Goal: Task Accomplishment & Management: Manage account settings

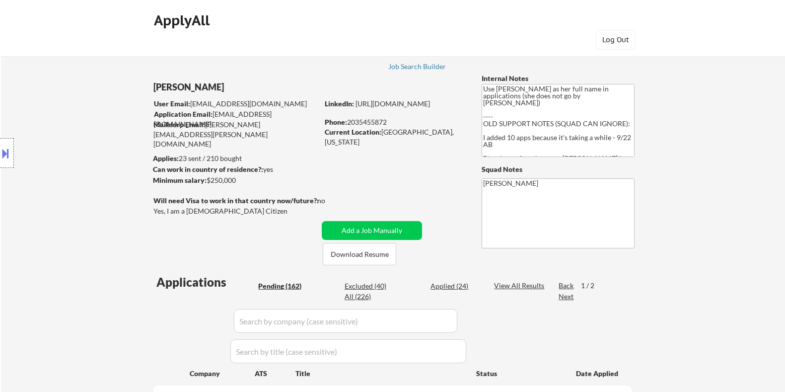
select select ""pending""
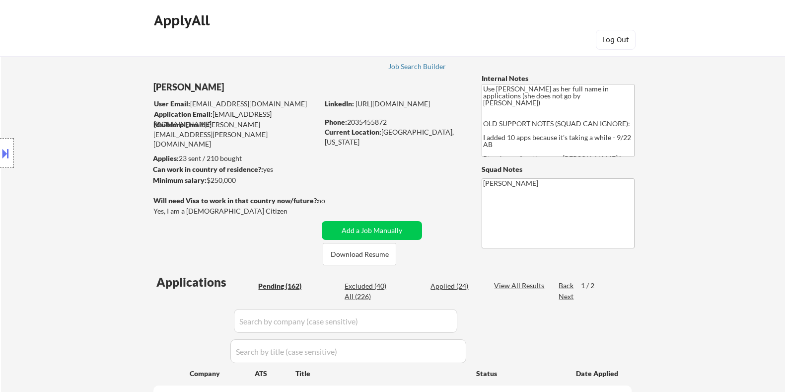
select select ""pending""
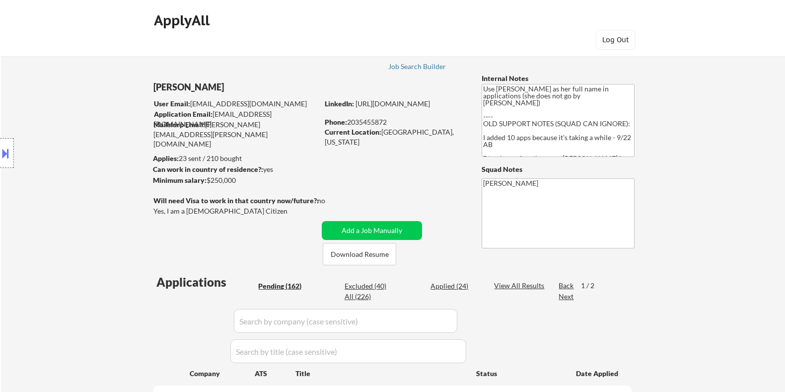
select select ""pending""
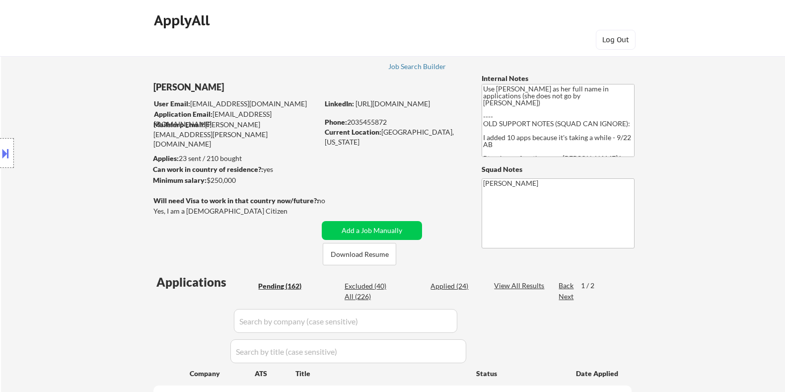
select select ""pending""
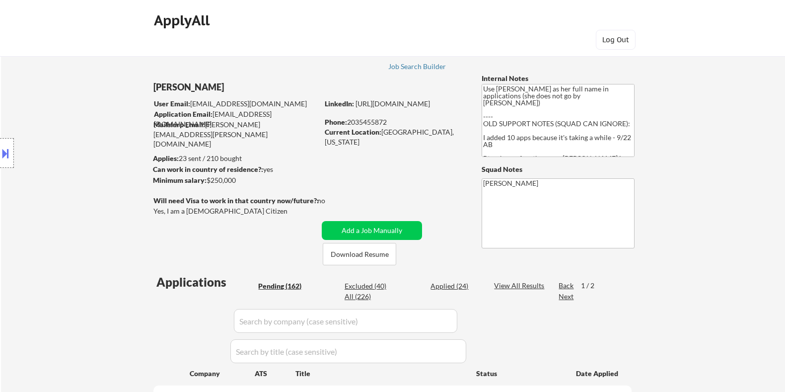
select select ""pending""
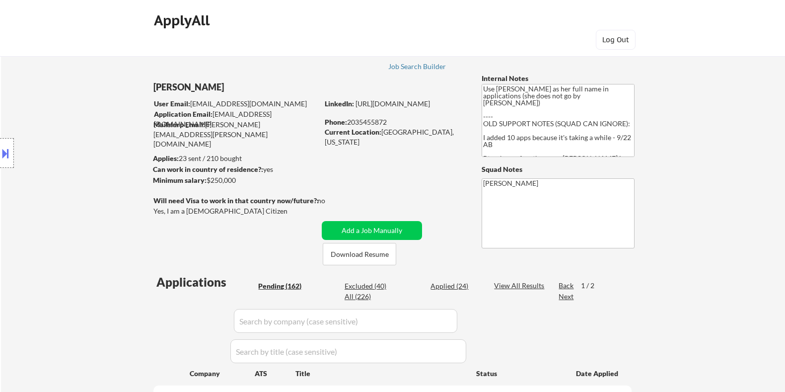
select select ""pending""
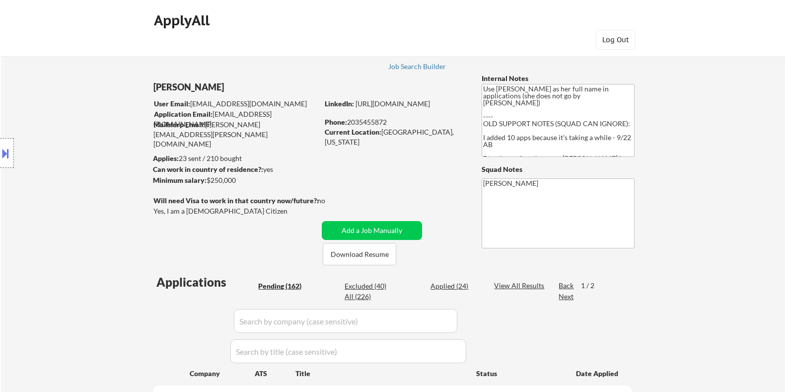
select select ""pending""
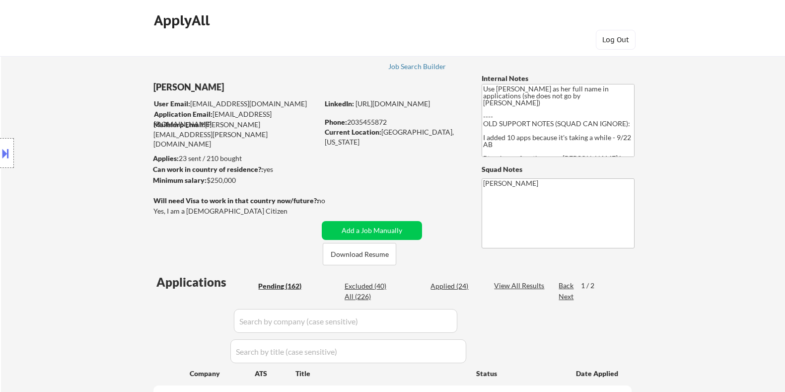
select select ""pending""
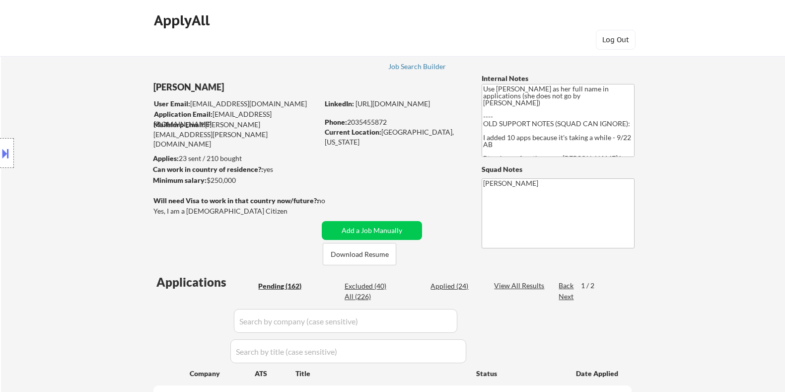
select select ""pending""
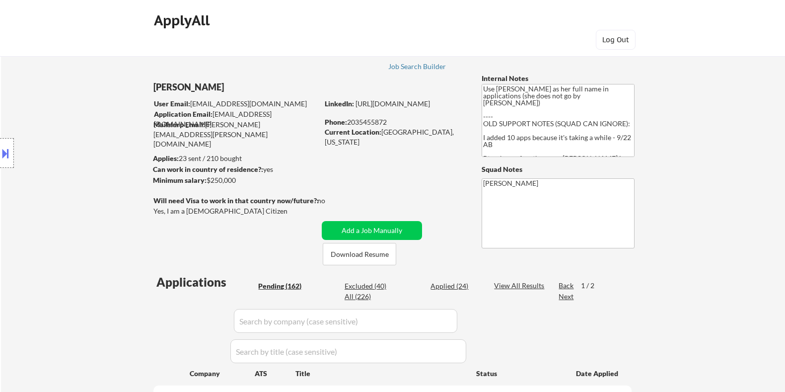
select select ""pending""
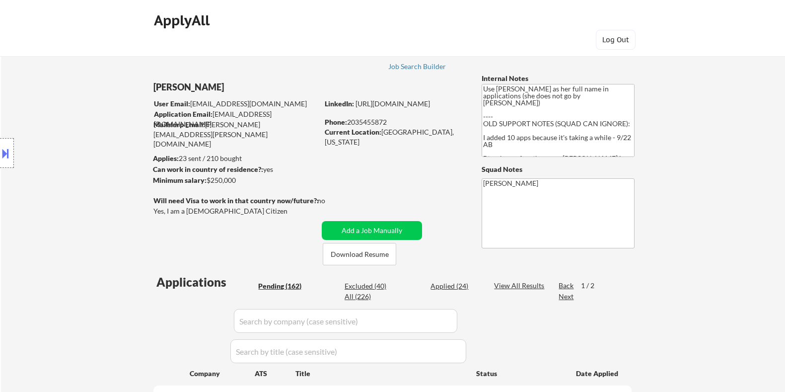
select select ""pending""
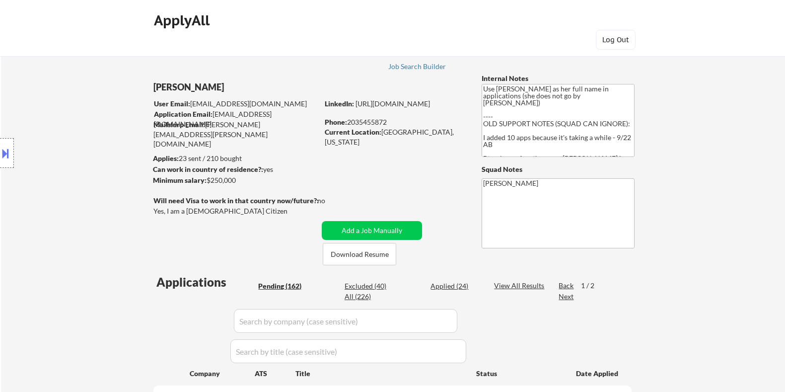
select select ""pending""
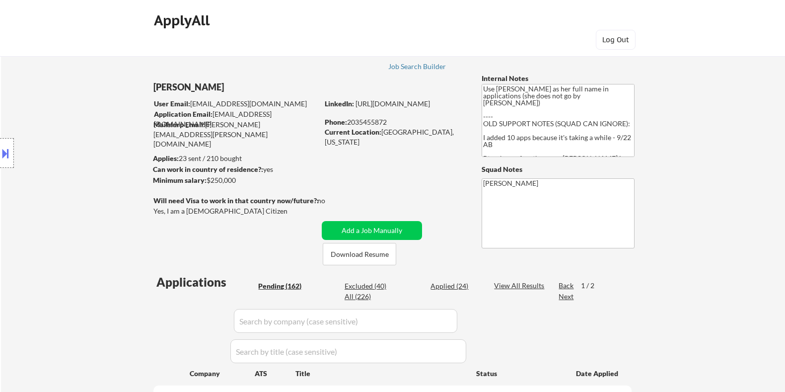
select select ""pending""
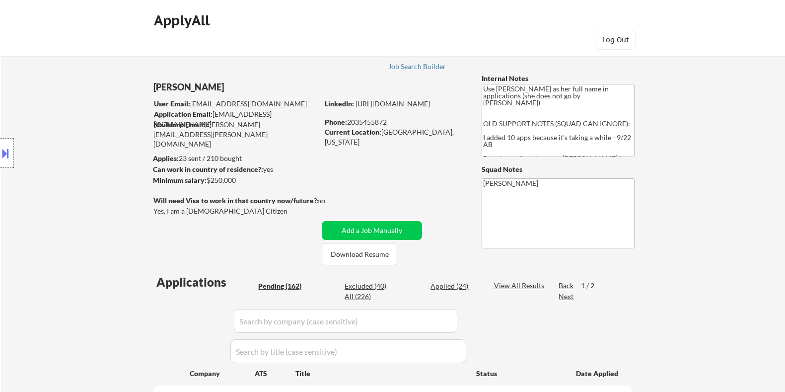
select select ""pending""
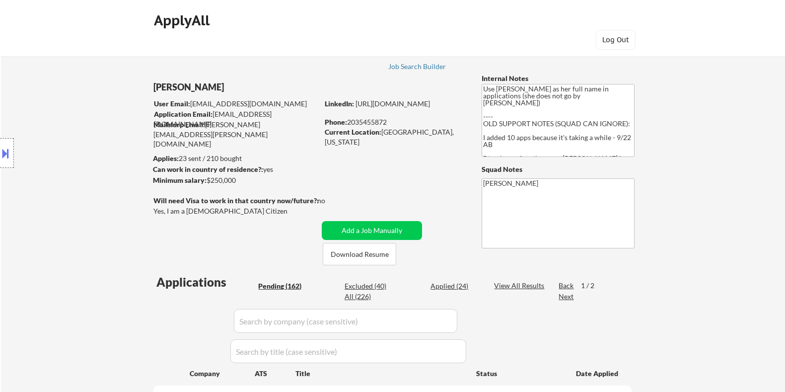
select select ""pending""
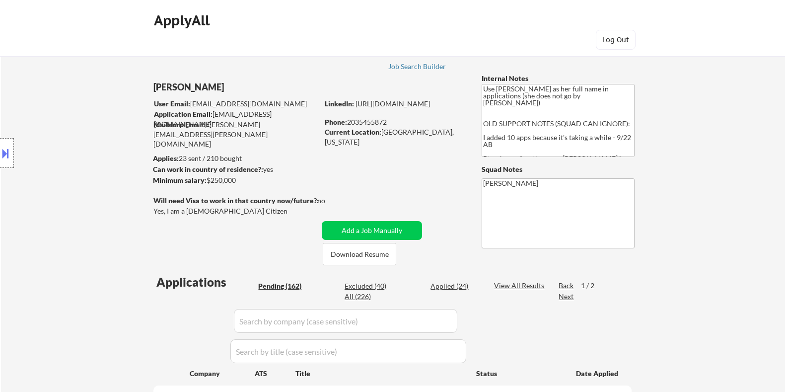
select select ""pending""
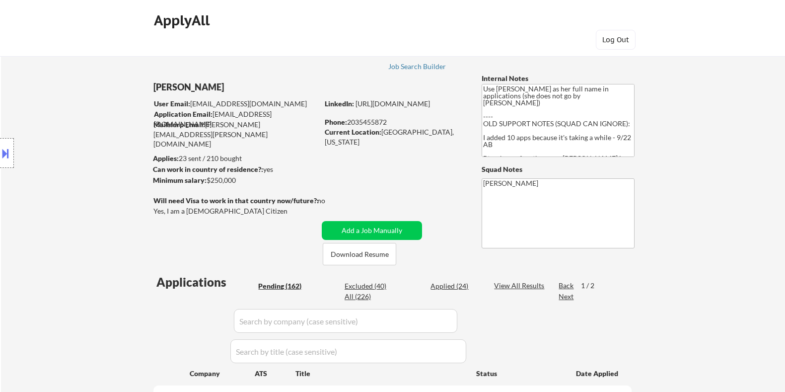
select select ""pending""
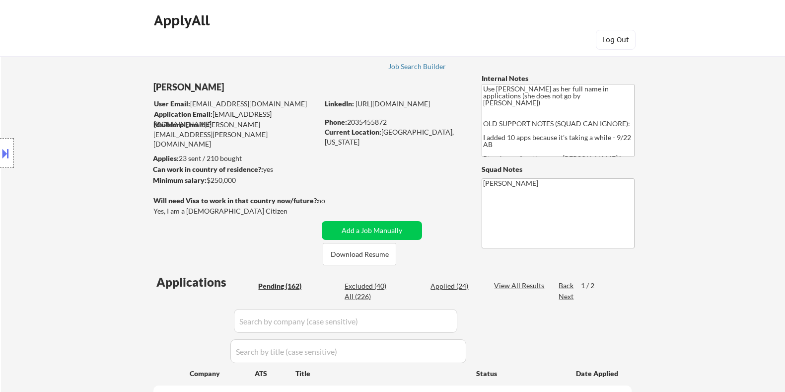
select select ""pending""
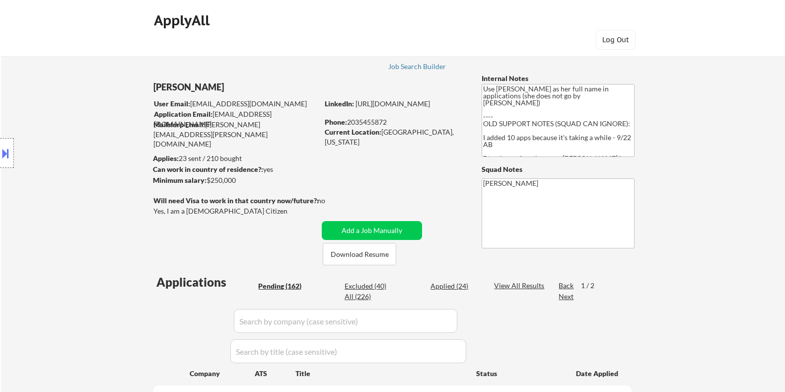
select select ""pending""
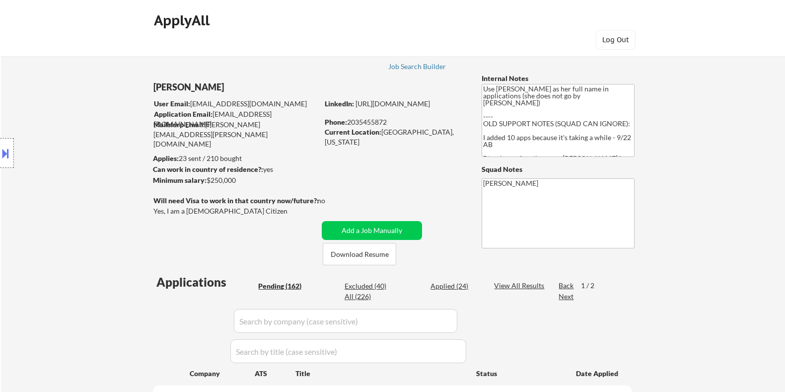
select select ""pending""
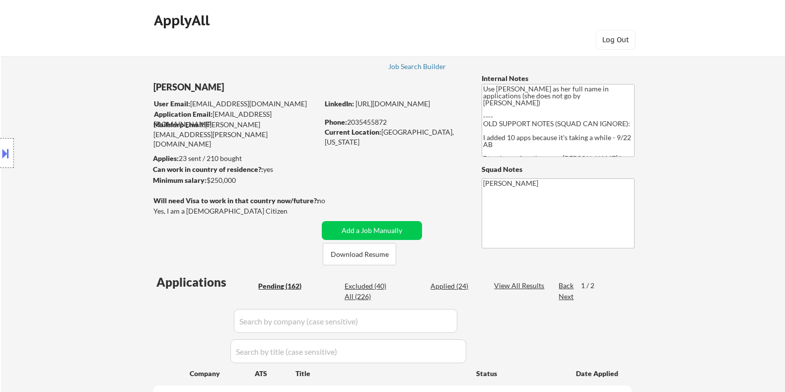
scroll to position [434, 0]
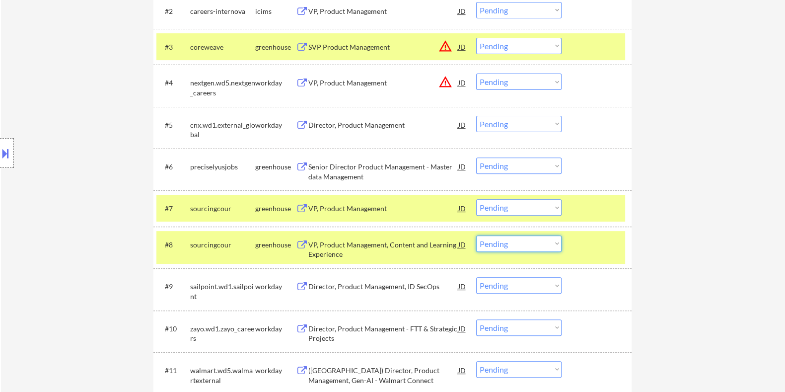
click at [533, 242] on select "Choose an option... Pending Applied Excluded (Questions) Excluded (Expired) Exc…" at bounding box center [518, 243] width 85 height 16
click at [537, 244] on select "Choose an option... Pending Applied Excluded (Questions) Excluded (Expired) Exc…" at bounding box center [518, 243] width 85 height 16
click at [476, 235] on select "Choose an option... Pending Applied Excluded (Questions) Excluded (Expired) Exc…" at bounding box center [518, 243] width 85 height 16
select select ""pending""
click at [368, 207] on div "VP, Product Management" at bounding box center [383, 209] width 150 height 10
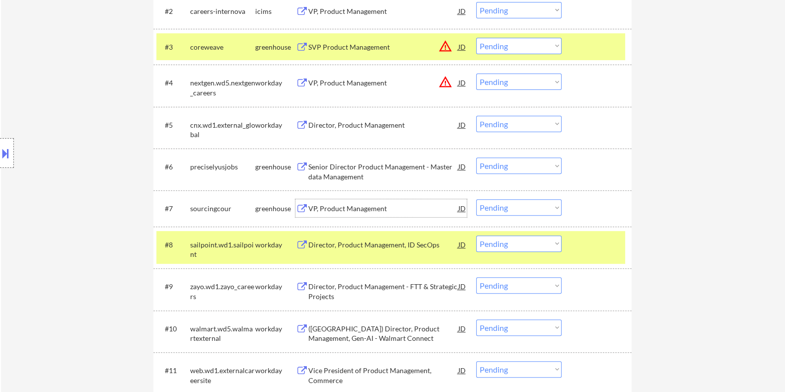
click at [355, 208] on div "VP, Product Management" at bounding box center [383, 209] width 150 height 10
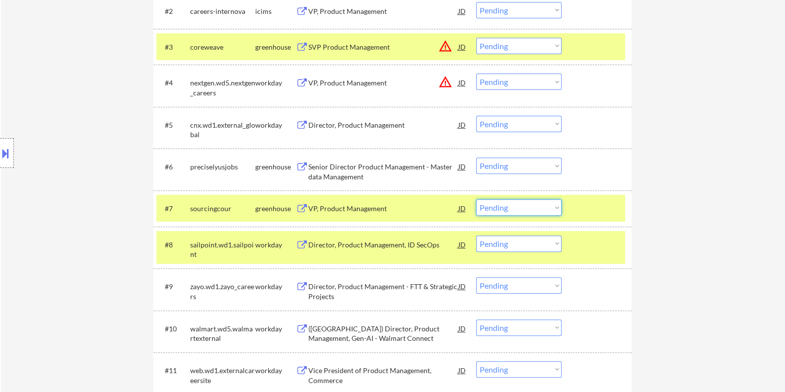
click at [511, 210] on select "Choose an option... Pending Applied Excluded (Questions) Excluded (Expired) Exc…" at bounding box center [518, 207] width 85 height 16
click at [476, 199] on select "Choose an option... Pending Applied Excluded (Questions) Excluded (Expired) Exc…" at bounding box center [518, 207] width 85 height 16
select select ""pending""
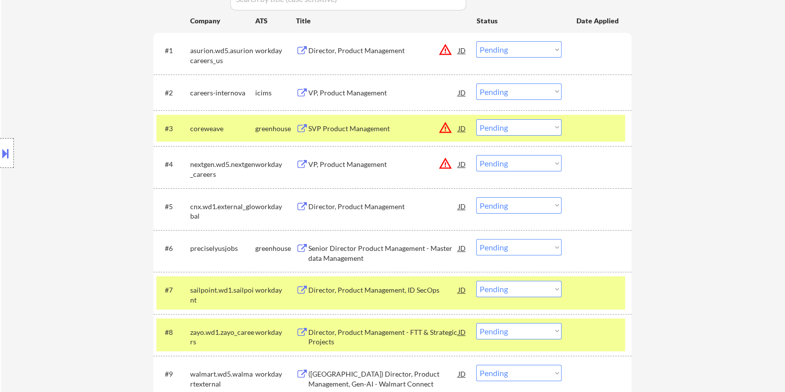
scroll to position [373, 0]
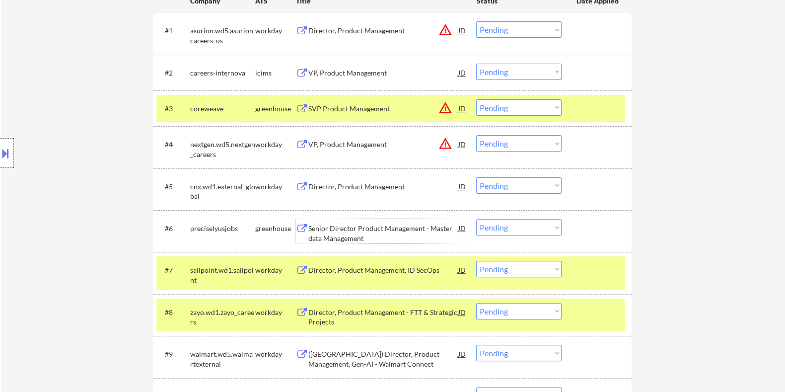
click at [346, 233] on div "Senior Director Product Management - Master data Management" at bounding box center [383, 233] width 150 height 19
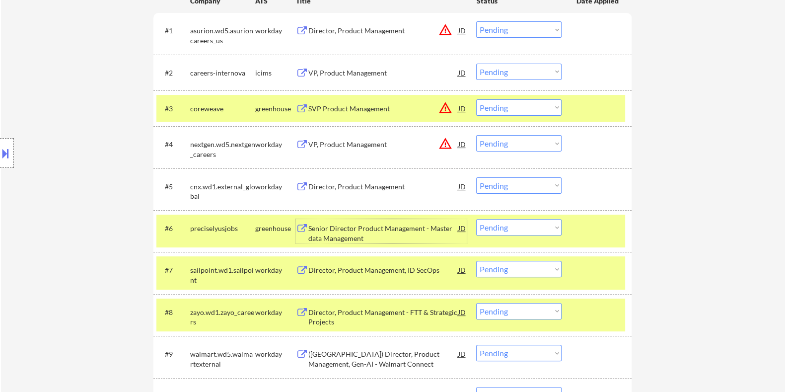
click at [530, 229] on select "Choose an option... Pending Applied Excluded (Questions) Excluded (Expired) Exc…" at bounding box center [518, 227] width 85 height 16
click at [476, 219] on select "Choose an option... Pending Applied Excluded (Questions) Excluded (Expired) Exc…" at bounding box center [518, 227] width 85 height 16
select select ""pending""
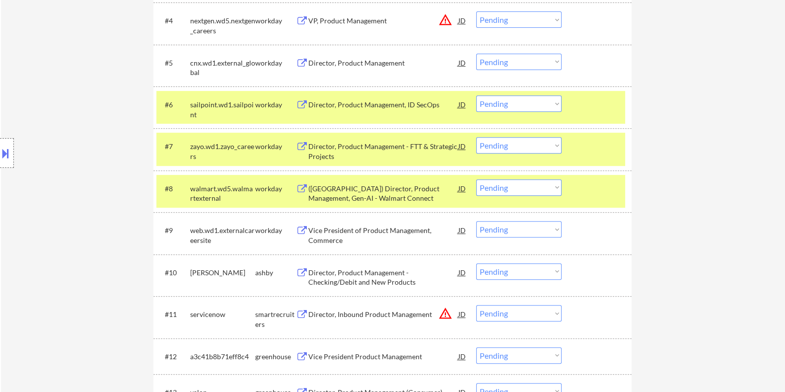
click at [335, 270] on div "Director, Product Management - Checking/Debit and New Products" at bounding box center [383, 277] width 150 height 19
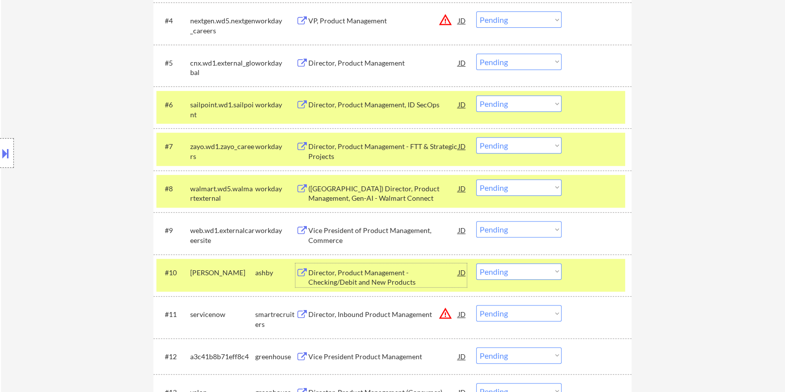
click at [515, 271] on select "Choose an option... Pending Applied Excluded (Questions) Excluded (Expired) Exc…" at bounding box center [518, 271] width 85 height 16
click at [476, 263] on select "Choose an option... Pending Applied Excluded (Questions) Excluded (Expired) Exc…" at bounding box center [518, 271] width 85 height 16
select select ""pending""
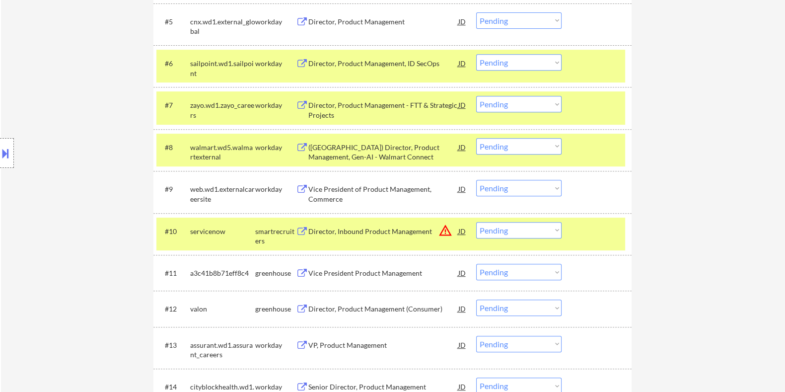
scroll to position [559, 0]
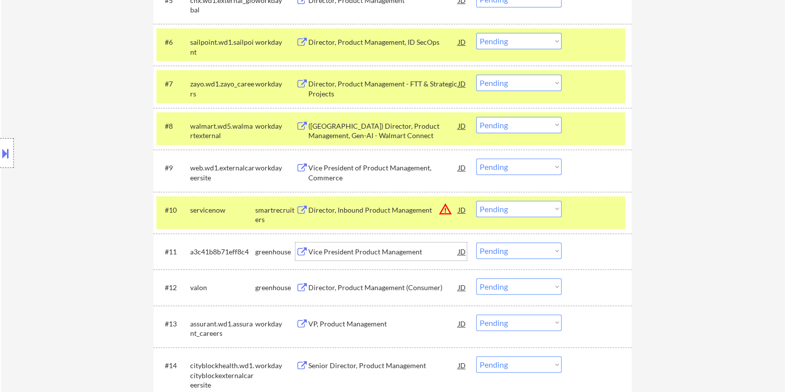
click at [342, 249] on div "Vice President Product Management" at bounding box center [383, 252] width 150 height 10
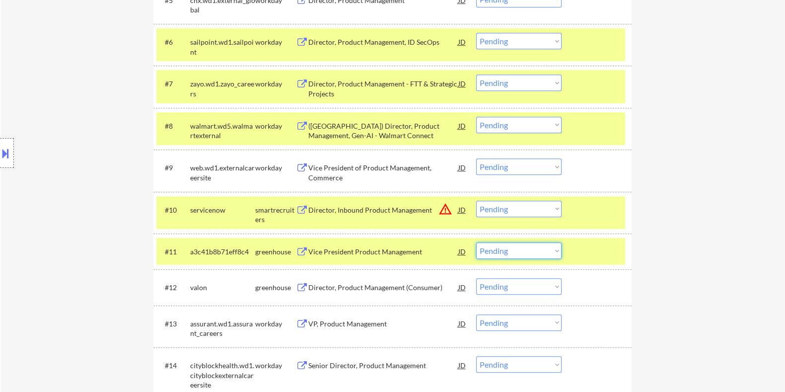
click at [509, 252] on select "Choose an option... Pending Applied Excluded (Questions) Excluded (Expired) Exc…" at bounding box center [518, 250] width 85 height 16
click at [476, 242] on select "Choose an option... Pending Applied Excluded (Questions) Excluded (Expired) Exc…" at bounding box center [518, 250] width 85 height 16
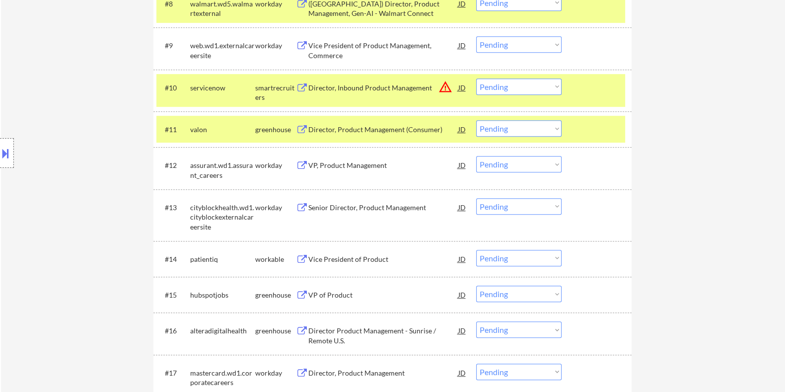
scroll to position [683, 0]
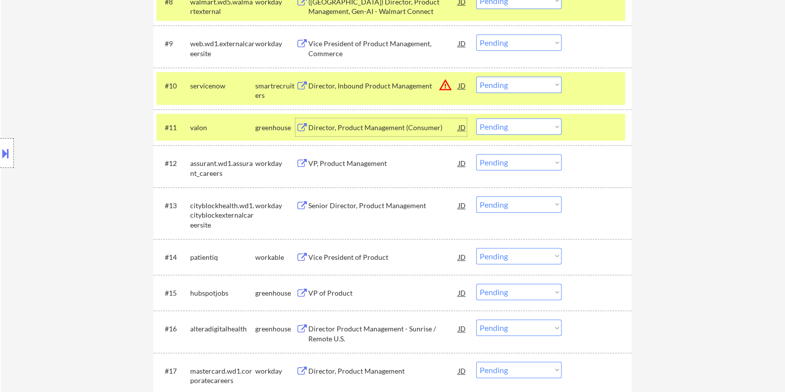
click at [333, 130] on div "Director, Product Management (Consumer)" at bounding box center [383, 128] width 150 height 10
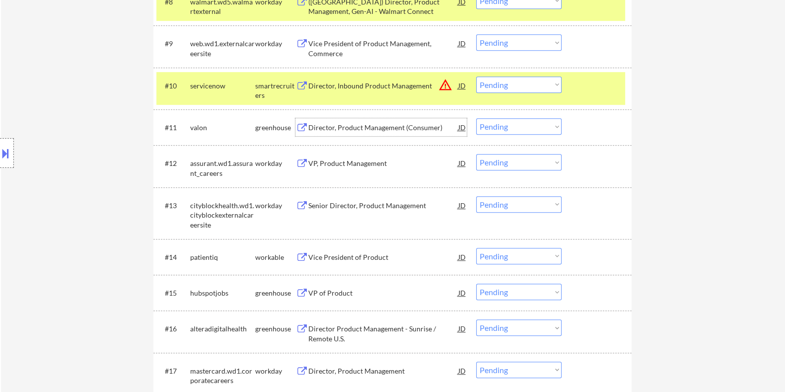
click at [505, 126] on select "Choose an option... Pending Applied Excluded (Questions) Excluded (Expired) Exc…" at bounding box center [518, 126] width 85 height 16
click at [476, 118] on select "Choose an option... Pending Applied Excluded (Questions) Excluded (Expired) Exc…" at bounding box center [518, 126] width 85 height 16
select select ""pending""
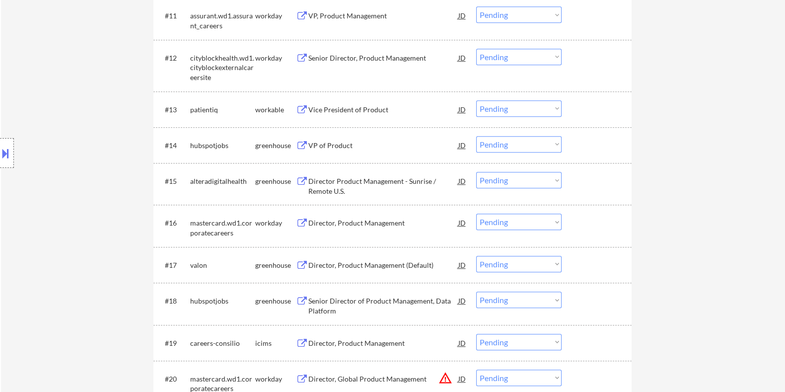
scroll to position [807, 0]
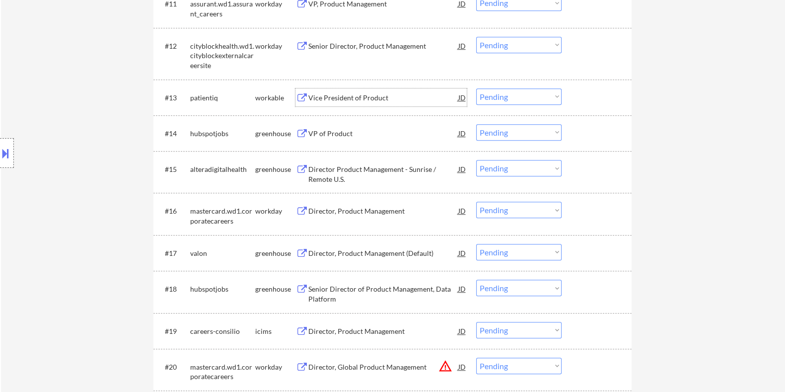
click at [347, 97] on div "Vice President of Product" at bounding box center [383, 98] width 150 height 10
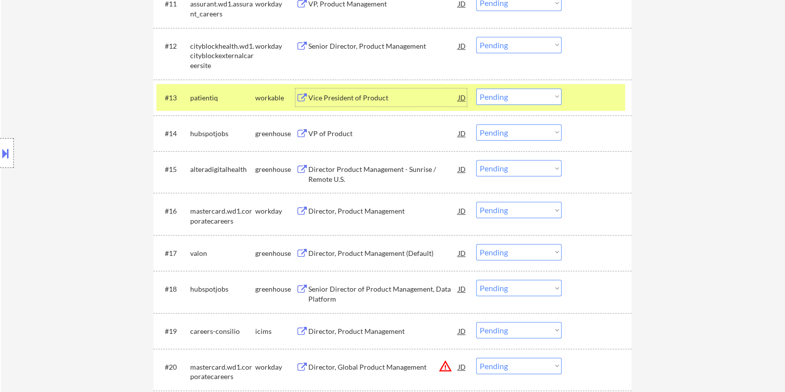
click at [548, 91] on select "Choose an option... Pending Applied Excluded (Questions) Excluded (Expired) Exc…" at bounding box center [518, 96] width 85 height 16
click at [476, 88] on select "Choose an option... Pending Applied Excluded (Questions) Excluded (Expired) Exc…" at bounding box center [518, 96] width 85 height 16
select select ""pending""
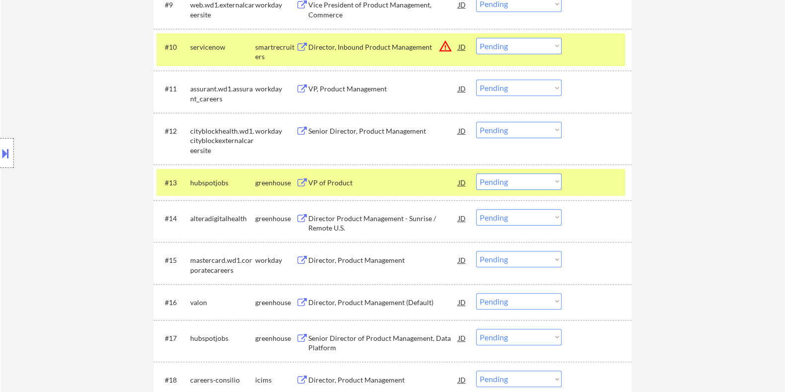
scroll to position [745, 0]
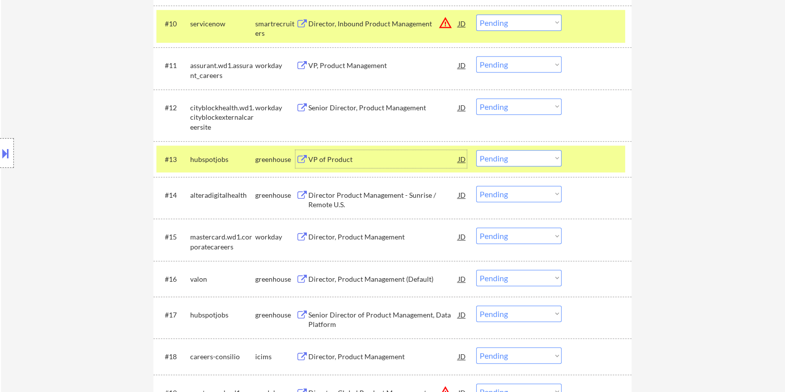
click at [320, 152] on div "VP of Product" at bounding box center [383, 159] width 150 height 18
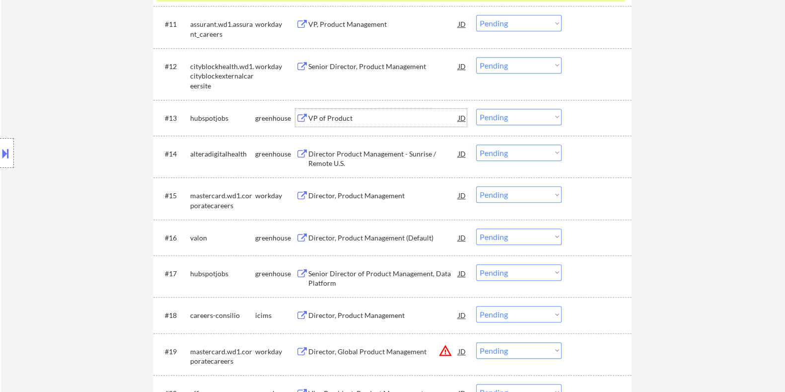
scroll to position [807, 0]
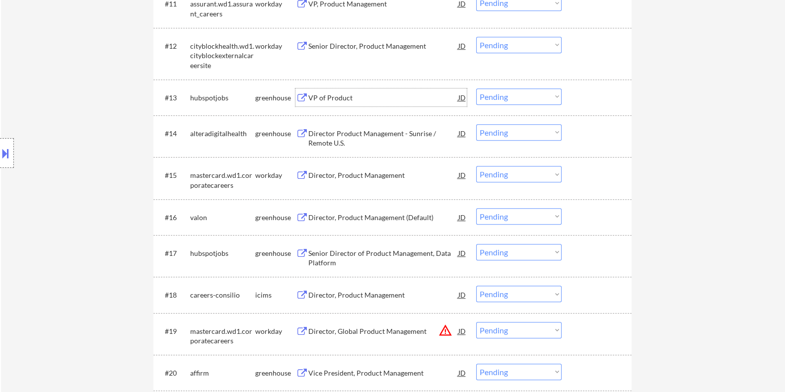
click at [328, 215] on div "Director, Product Management (Default)" at bounding box center [383, 218] width 150 height 10
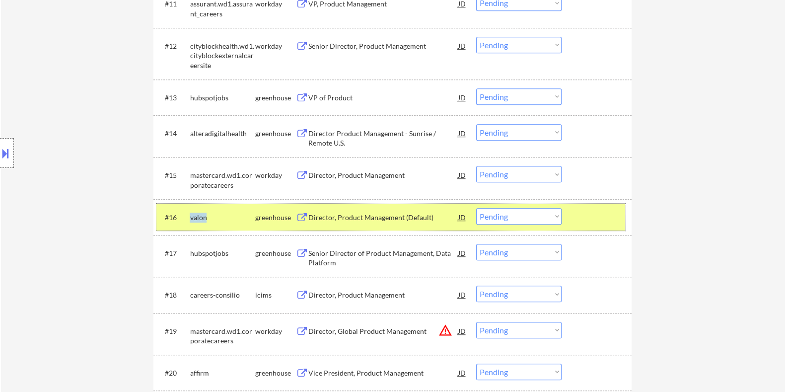
drag, startPoint x: 216, startPoint y: 212, endPoint x: 188, endPoint y: 216, distance: 28.1
click at [188, 216] on div "#16 valon greenhouse Director, Product Management (Default) JD Choose an option…" at bounding box center [390, 217] width 469 height 27
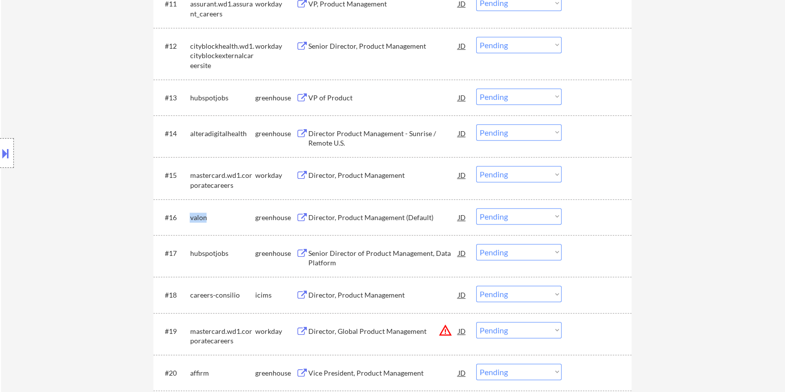
copy div "valon"
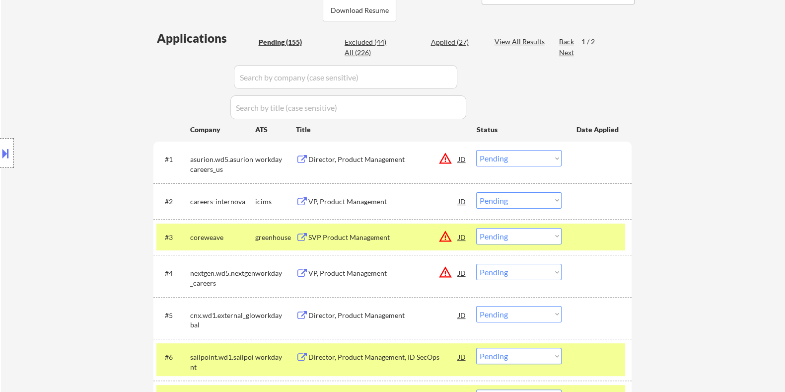
scroll to position [62, 0]
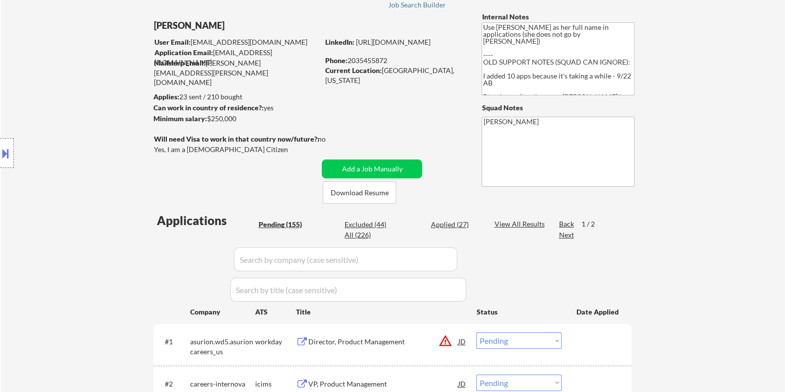
click at [253, 254] on input "input" at bounding box center [346, 259] width 224 height 24
paste input "valon"
type input "valon"
click at [509, 225] on div "View All Results" at bounding box center [520, 224] width 53 height 10
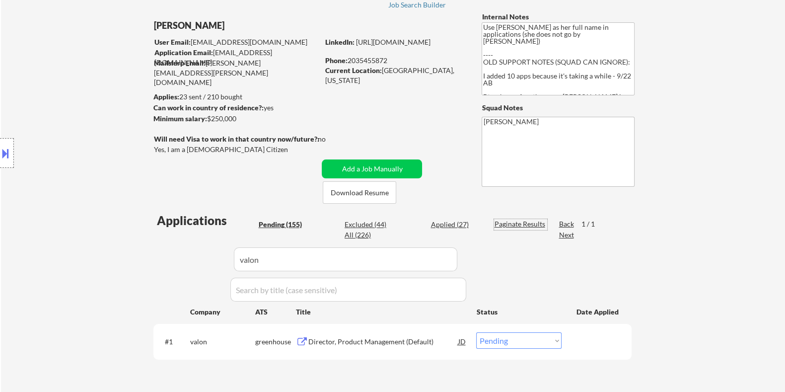
click at [497, 338] on select "Choose an option... Pending Applied Excluded (Questions) Excluded (Expired) Exc…" at bounding box center [518, 340] width 85 height 16
select select ""applied""
click at [476, 332] on select "Choose an option... Pending Applied Excluded (Questions) Excluded (Expired) Exc…" at bounding box center [518, 340] width 85 height 16
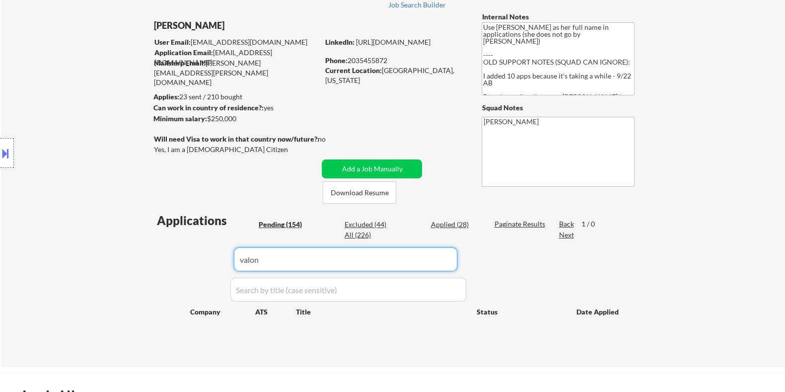
drag, startPoint x: 315, startPoint y: 262, endPoint x: 203, endPoint y: 259, distance: 112.3
click at [203, 259] on div "Applications Pending (154) Excluded (44) Applied (28) All (226) Paginate Result…" at bounding box center [392, 280] width 478 height 136
select select ""pending""
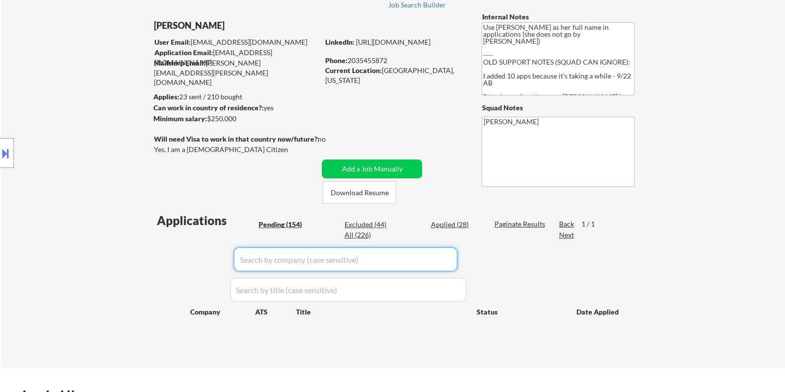
select select ""pending""
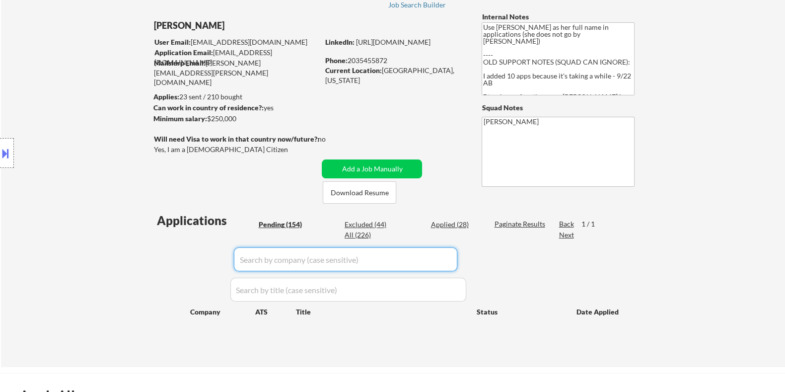
select select ""pending""
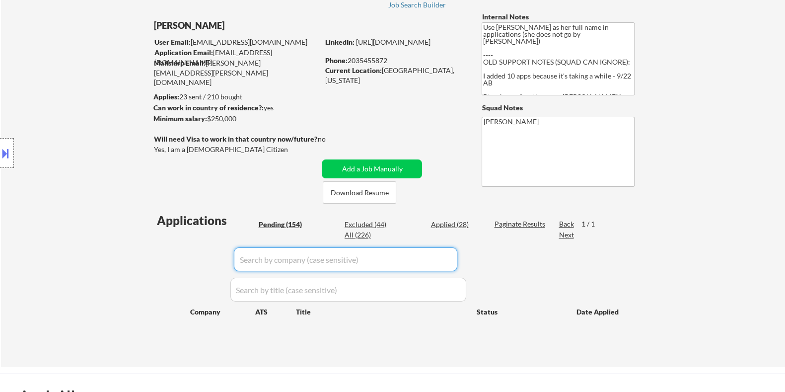
select select ""pending""
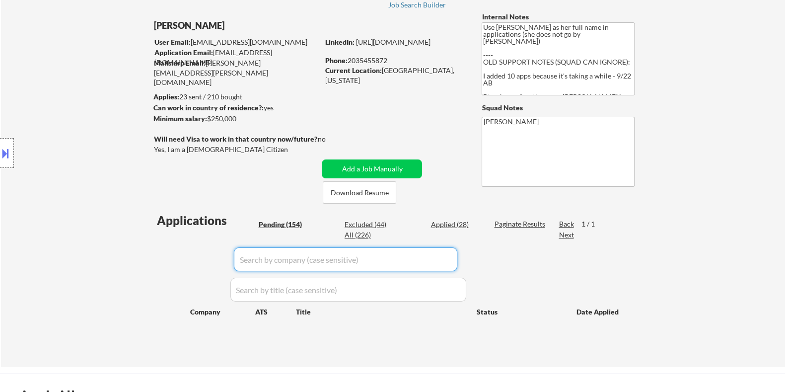
select select ""pending""
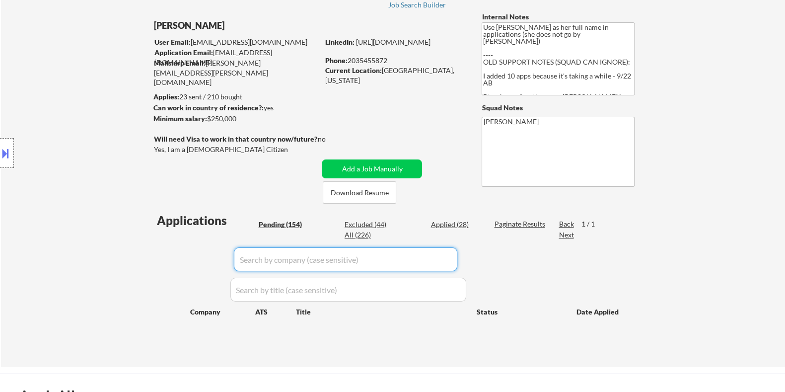
select select ""pending""
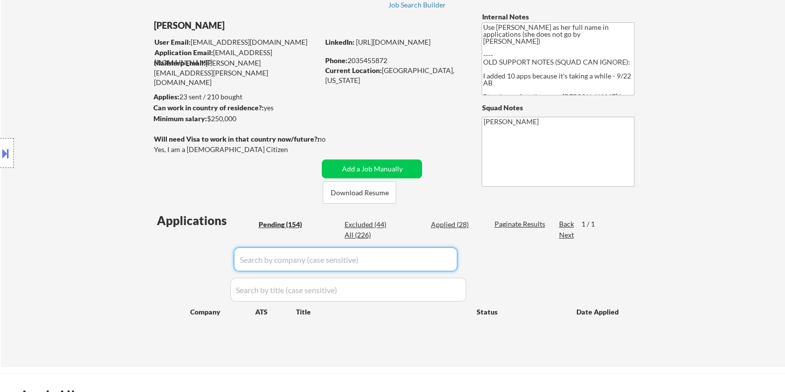
select select ""pending""
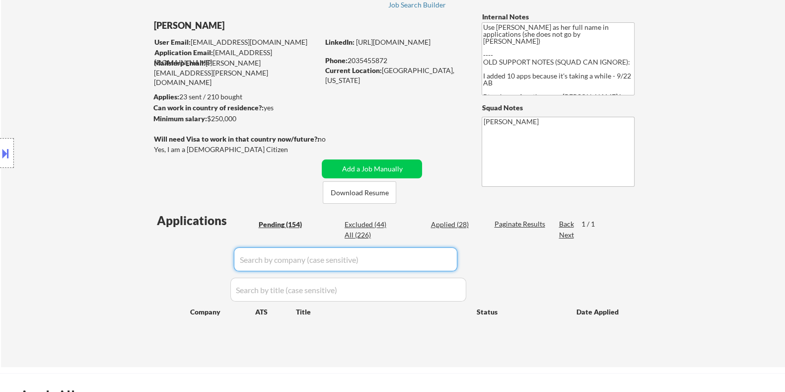
select select ""pending""
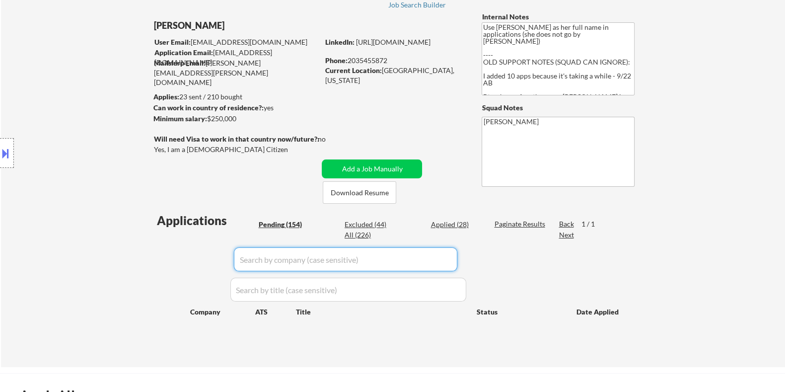
select select ""pending""
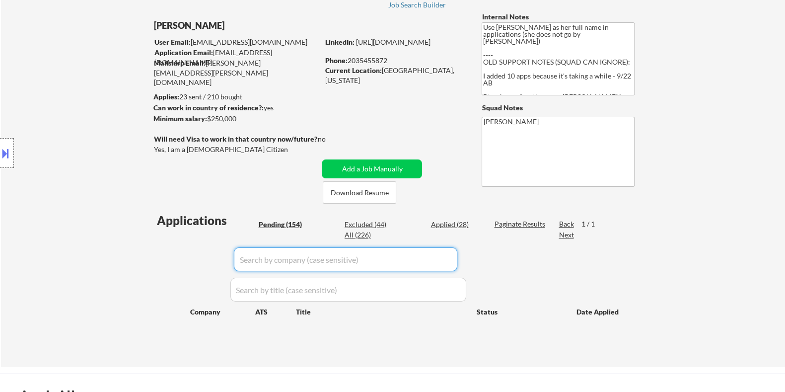
select select ""pending""
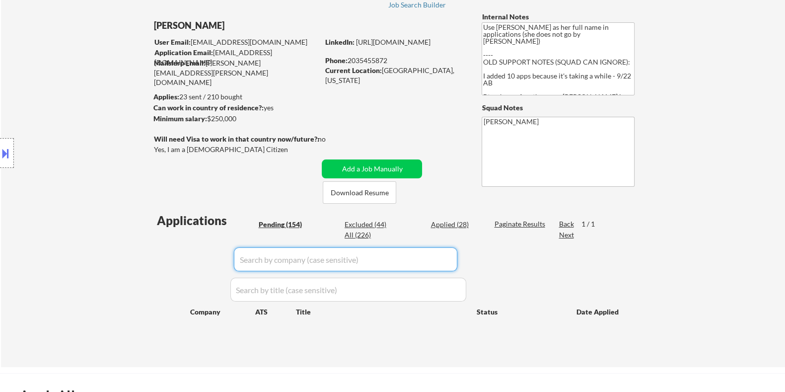
select select ""pending""
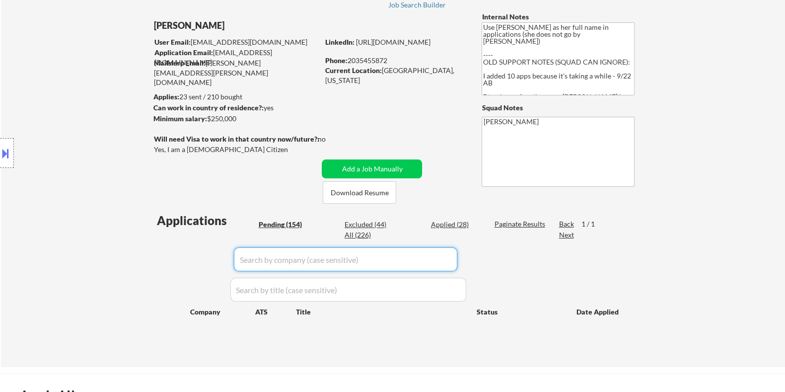
select select ""pending""
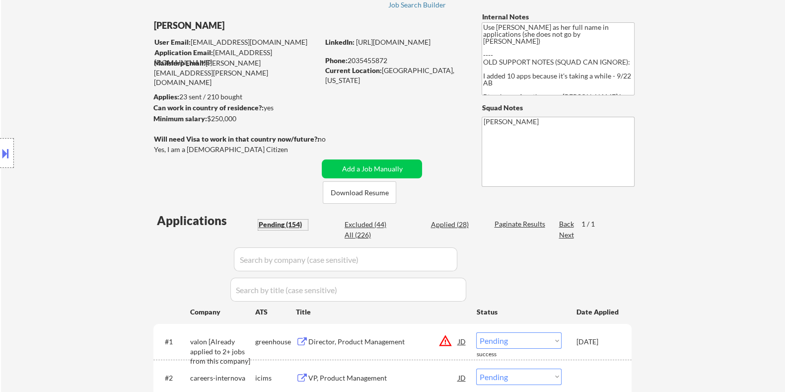
click at [286, 222] on div "Pending (154)" at bounding box center [283, 225] width 50 height 10
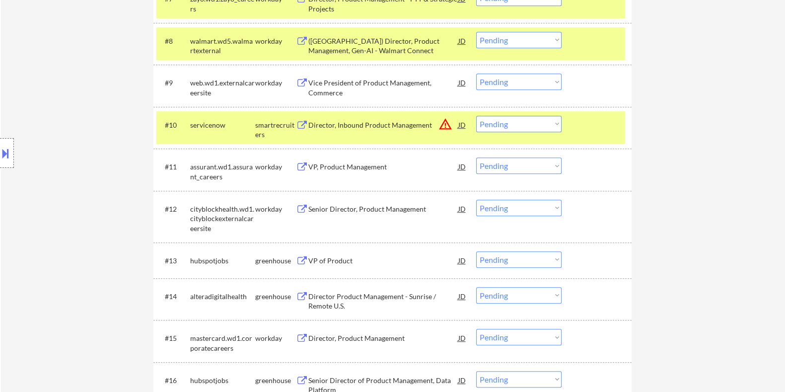
scroll to position [683, 0]
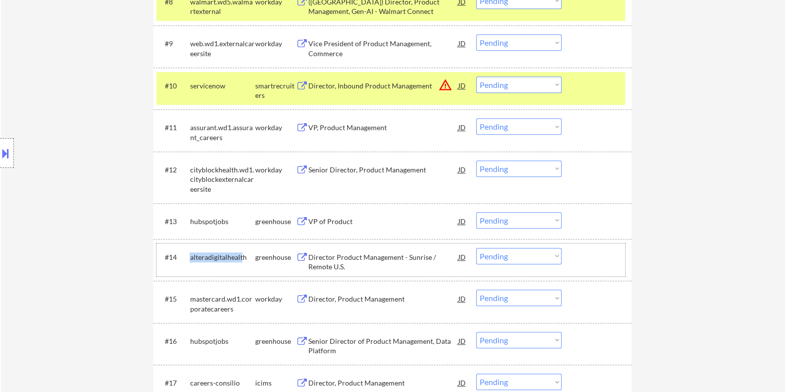
drag, startPoint x: 242, startPoint y: 255, endPoint x: 190, endPoint y: 255, distance: 52.7
click at [190, 255] on div "alteradigitalhealth" at bounding box center [222, 257] width 65 height 10
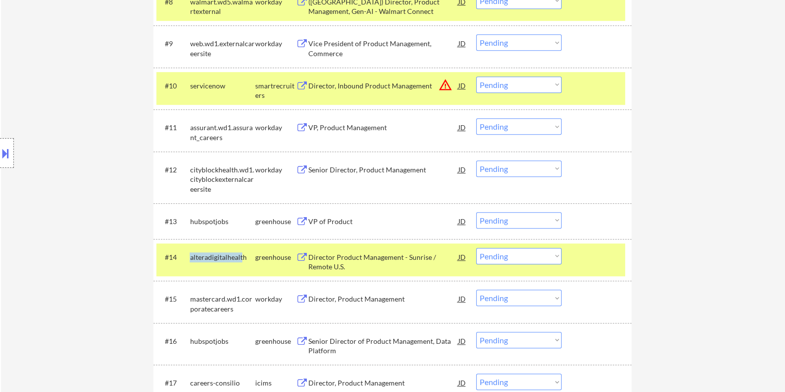
copy div "alteradigitalhealt"
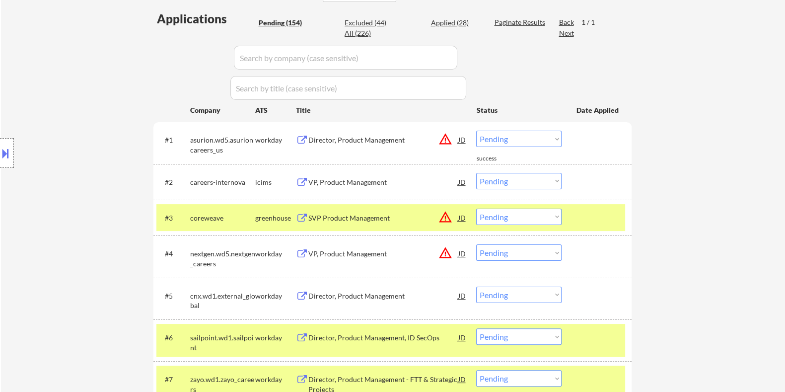
scroll to position [186, 0]
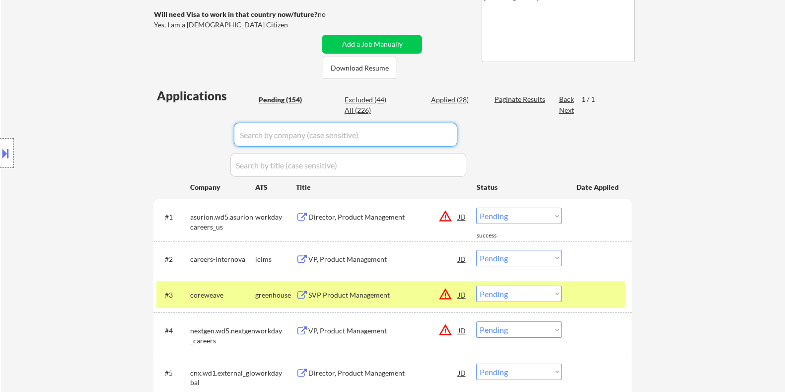
click at [252, 134] on input "input" at bounding box center [346, 135] width 224 height 24
paste input "alteradigitalhealt"
type input "alteradigitalhealt"
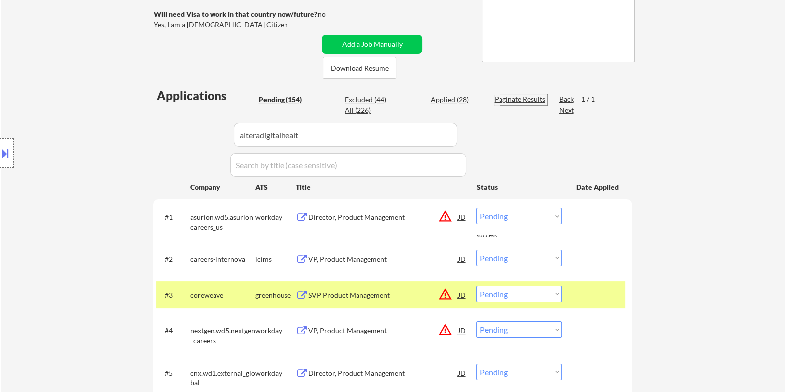
click at [497, 99] on div "Paginate Results" at bounding box center [520, 99] width 53 height 10
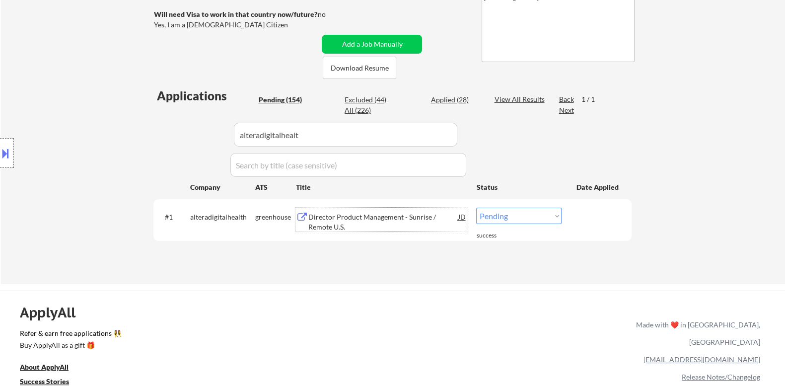
click at [333, 219] on div "Director Product Management - Sunrise / Remote U.S." at bounding box center [383, 221] width 150 height 19
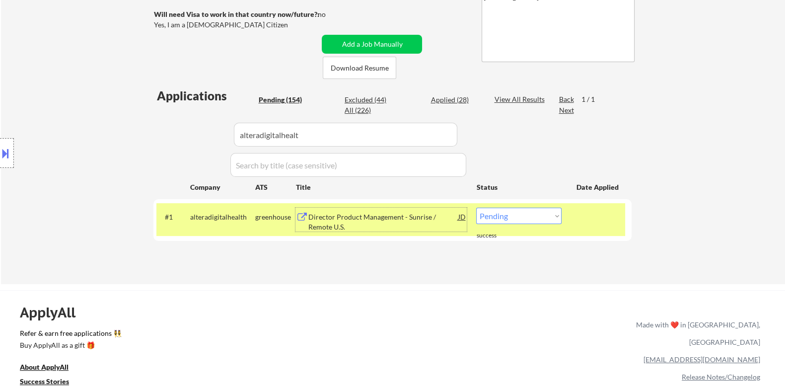
click at [531, 217] on select "Choose an option... Pending Applied Excluded (Questions) Excluded (Expired) Exc…" at bounding box center [518, 216] width 85 height 16
select select ""excluded__salary_""
click at [476, 208] on select "Choose an option... Pending Applied Excluded (Questions) Excluded (Expired) Exc…" at bounding box center [518, 216] width 85 height 16
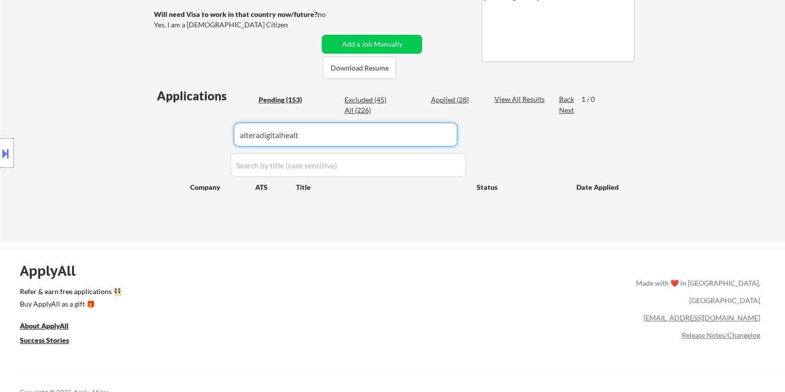
drag, startPoint x: 311, startPoint y: 132, endPoint x: 126, endPoint y: 134, distance: 185.3
click at [126, 134] on body "← Return to /applysquad Mailslurp Inbox Job Search Builder Courtney Smith User …" at bounding box center [392, 10] width 785 height 392
select select ""pending""
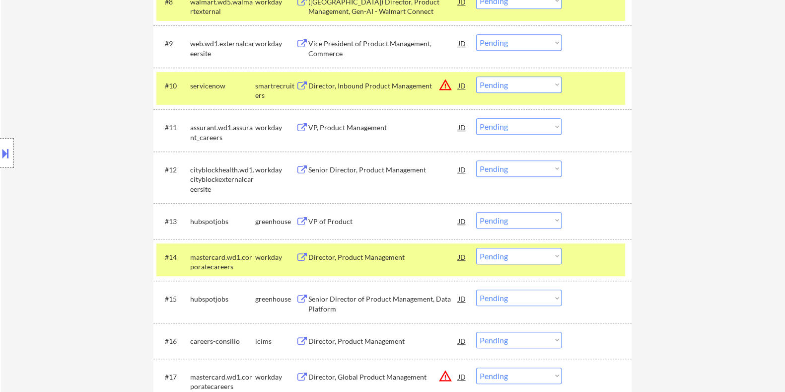
scroll to position [745, 0]
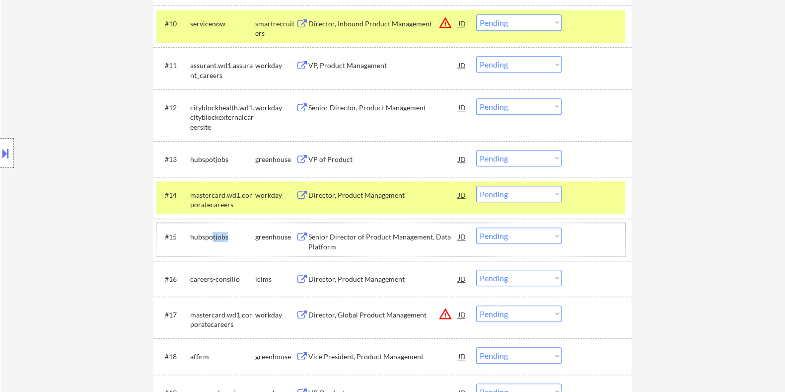
drag, startPoint x: 232, startPoint y: 235, endPoint x: 211, endPoint y: 236, distance: 20.9
click at [211, 236] on div "hubspotjobs" at bounding box center [222, 237] width 65 height 10
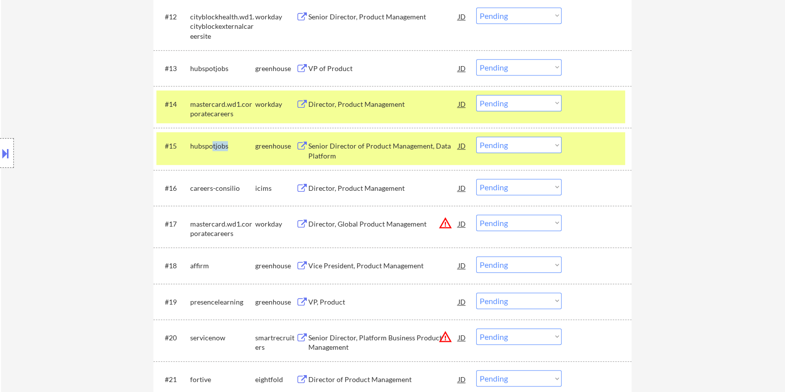
scroll to position [869, 0]
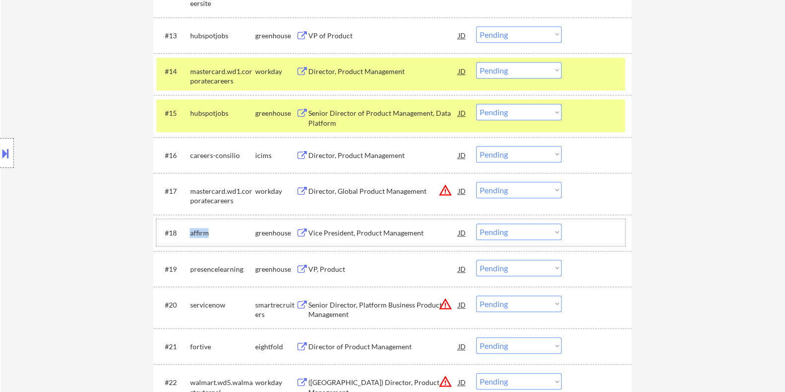
drag, startPoint x: 216, startPoint y: 232, endPoint x: 188, endPoint y: 227, distance: 28.2
click at [188, 227] on div "#18 affirm greenhouse Vice President, Product Management JD warning_amber Choos…" at bounding box center [390, 232] width 469 height 27
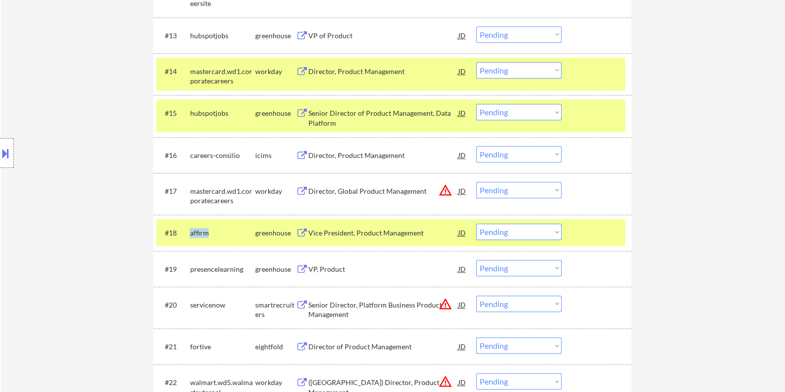
copy div "affirm"
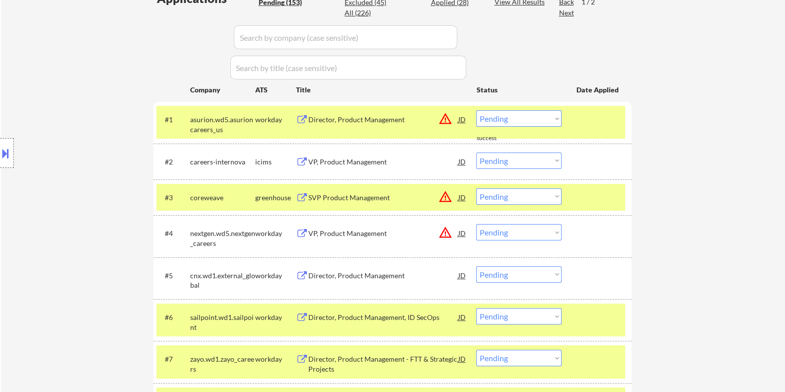
scroll to position [248, 0]
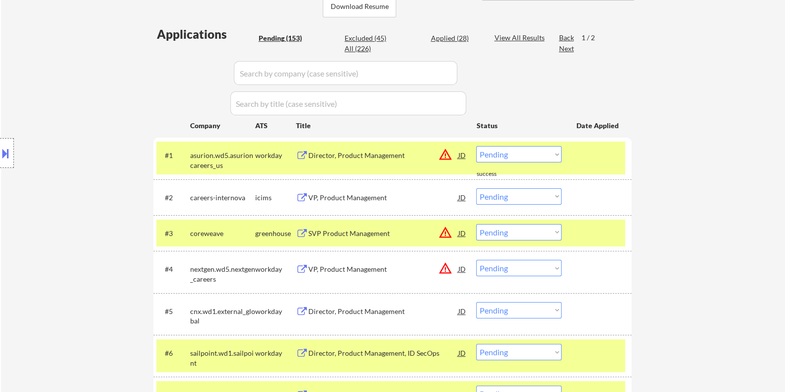
click at [276, 74] on input "input" at bounding box center [346, 73] width 224 height 24
paste input "affirm"
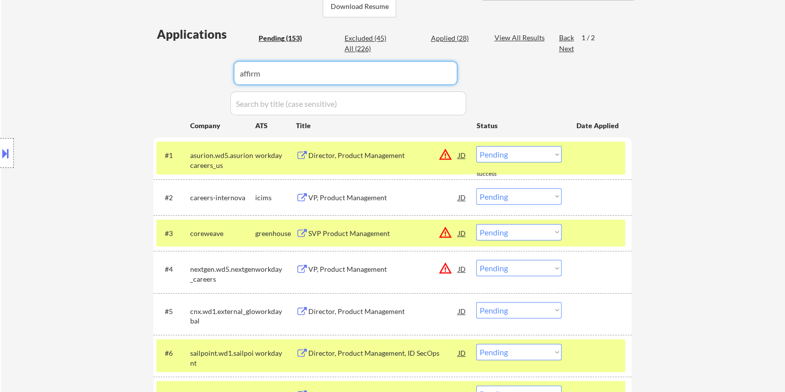
type input "affirm"
click at [519, 33] on div "View All Results" at bounding box center [520, 38] width 53 height 10
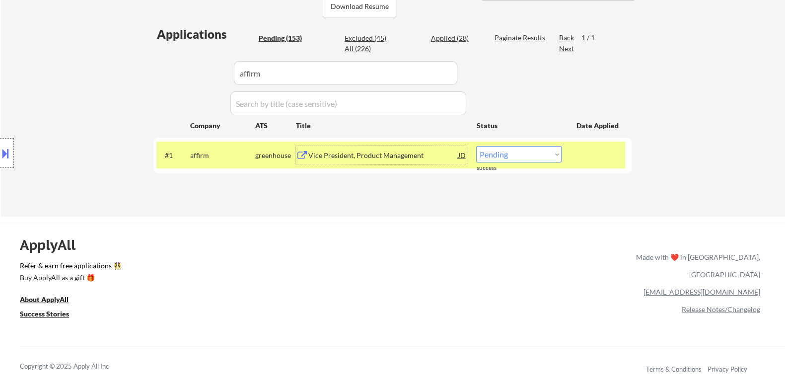
click at [345, 154] on div "Vice President, Product Management" at bounding box center [383, 156] width 150 height 10
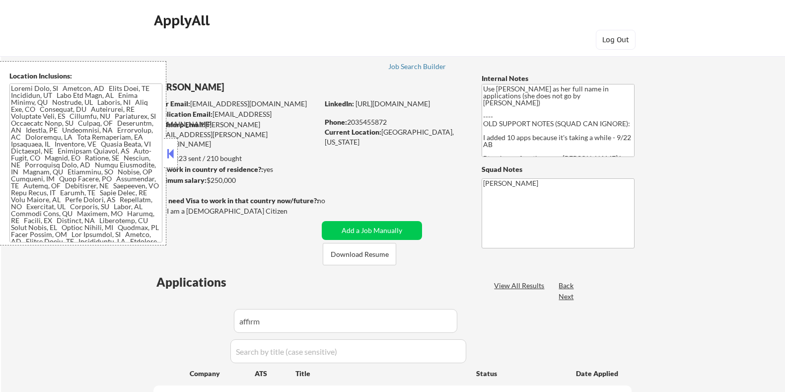
select select ""pending""
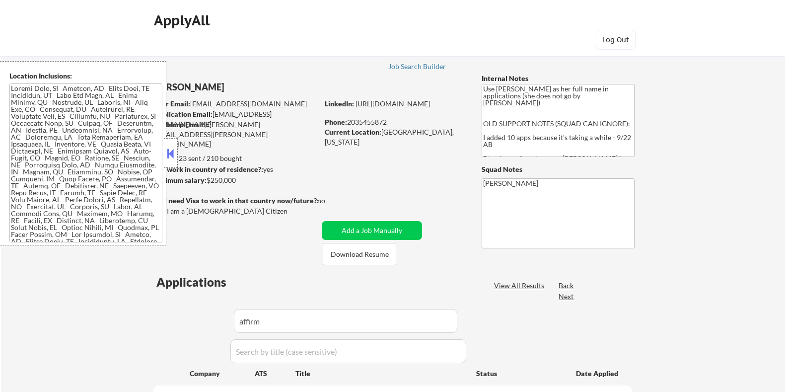
select select ""pending""
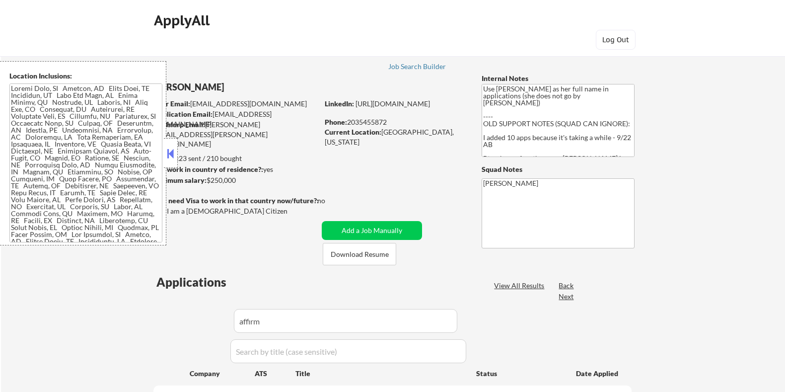
select select ""pending""
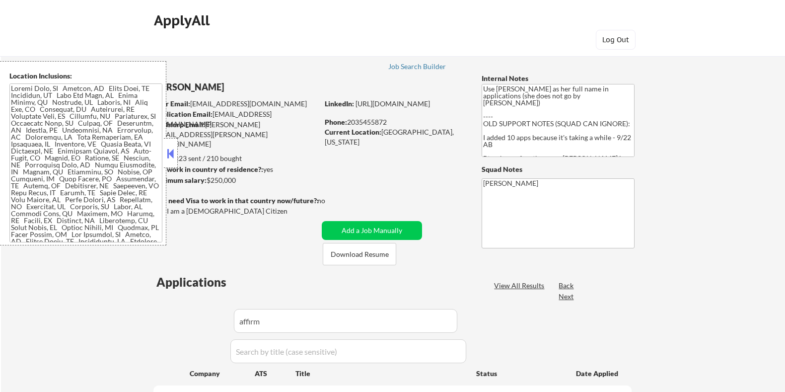
select select ""pending""
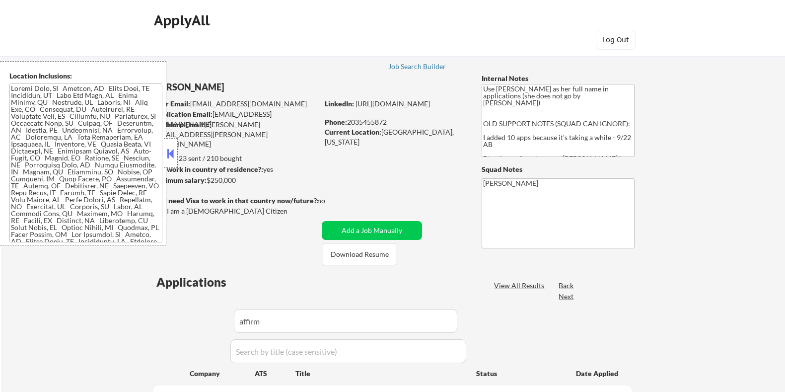
select select ""pending""
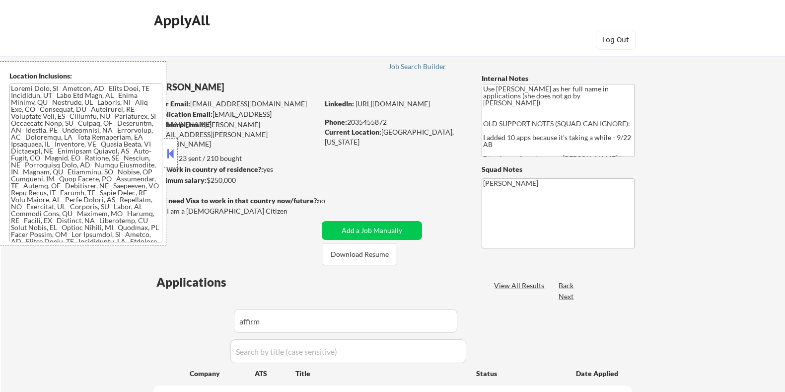
select select ""pending""
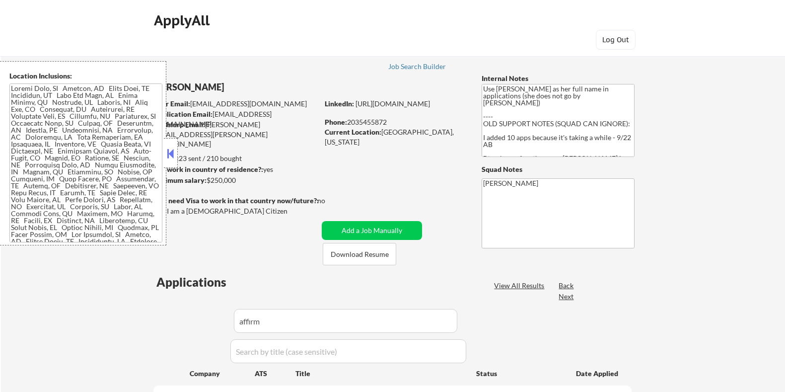
select select ""pending""
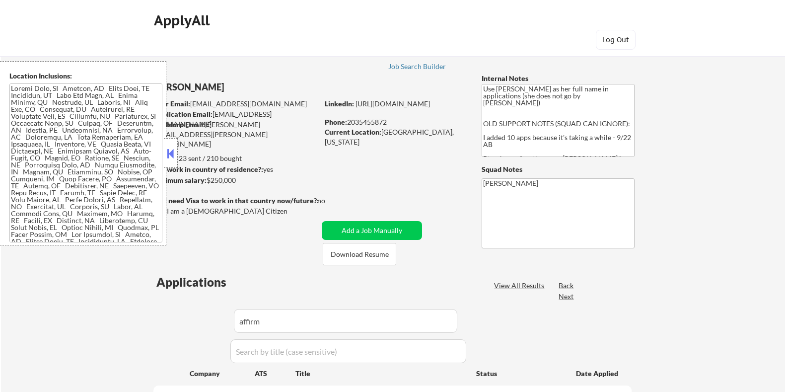
select select ""pending""
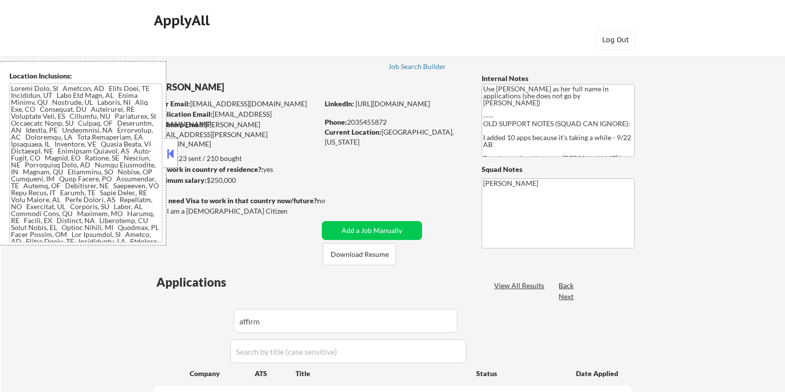
select select ""pending""
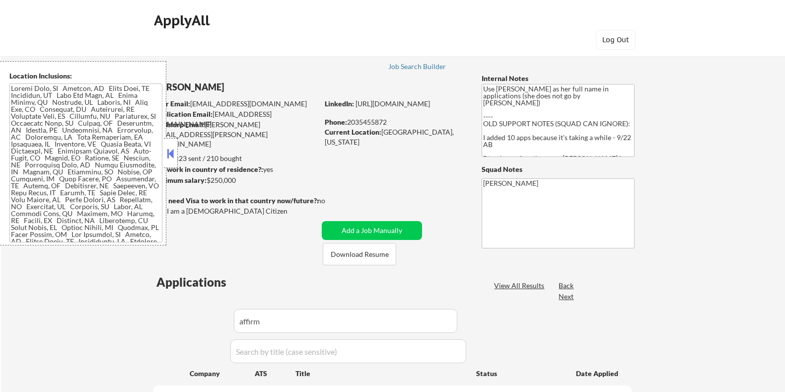
select select ""pending""
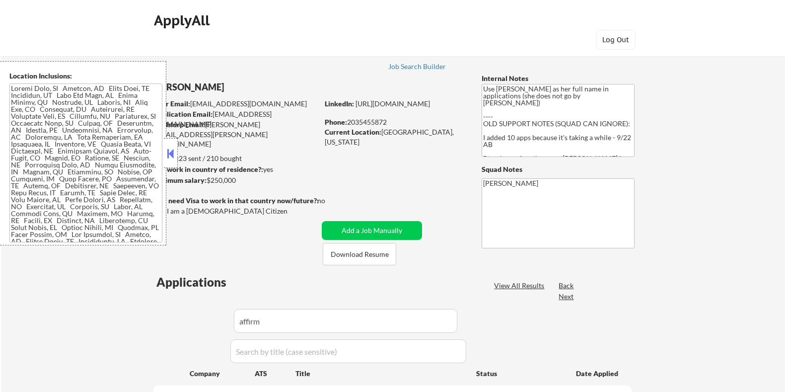
select select ""pending""
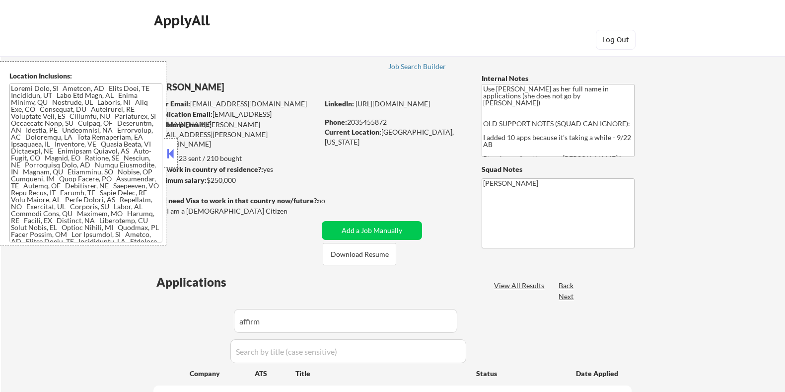
select select ""pending""
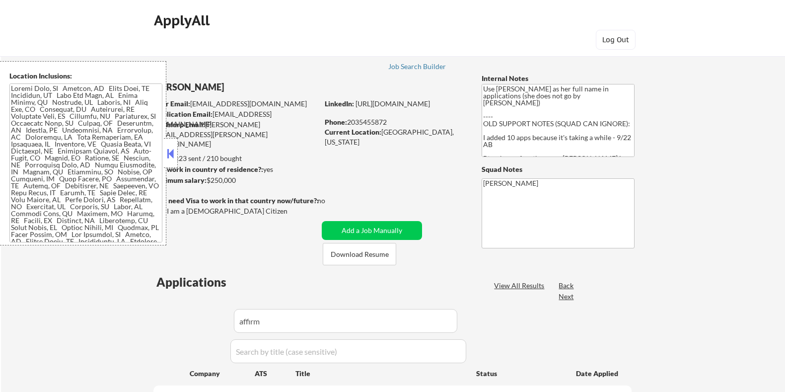
select select ""pending""
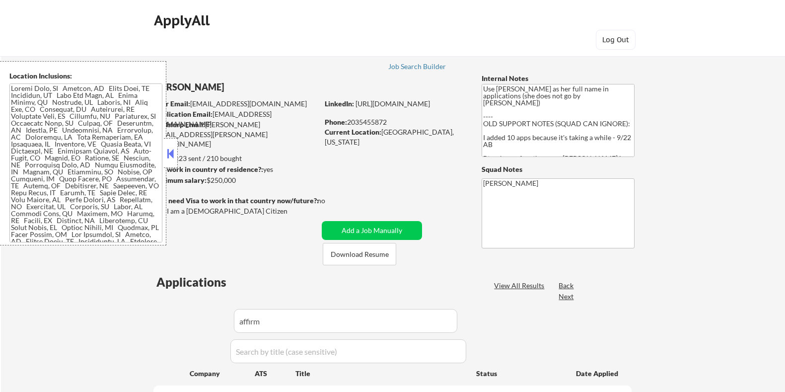
select select ""pending""
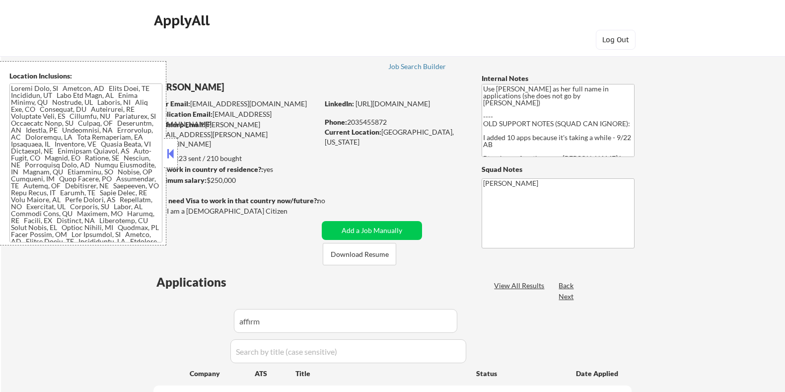
select select ""pending""
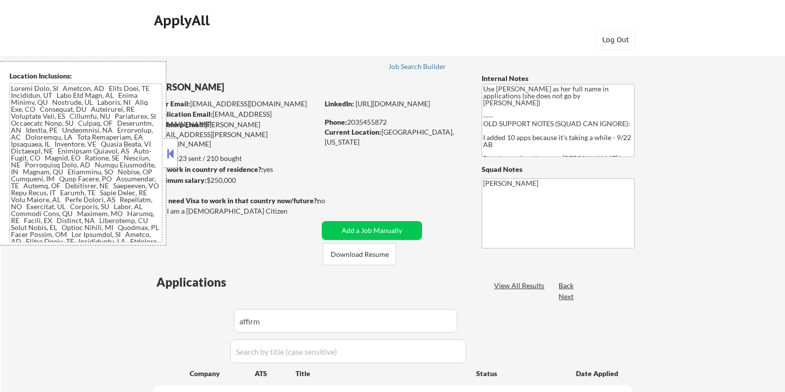
select select ""pending""
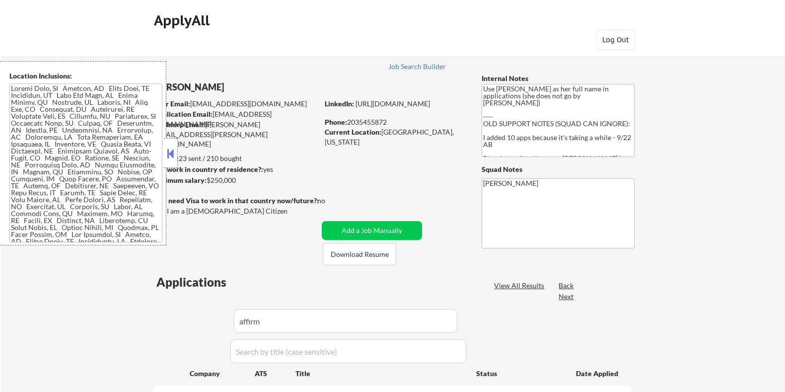
select select ""pending""
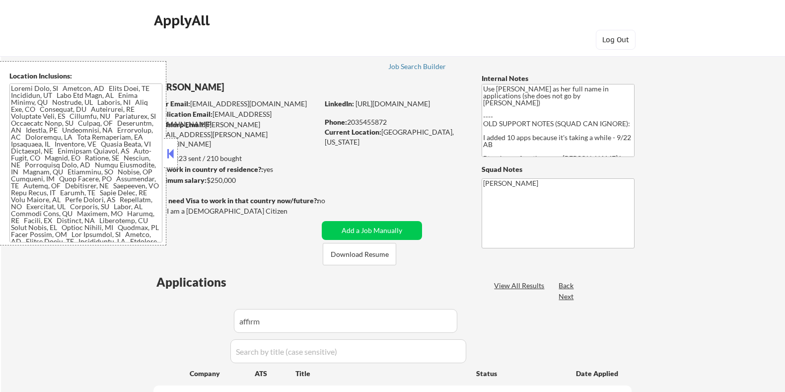
select select ""pending""
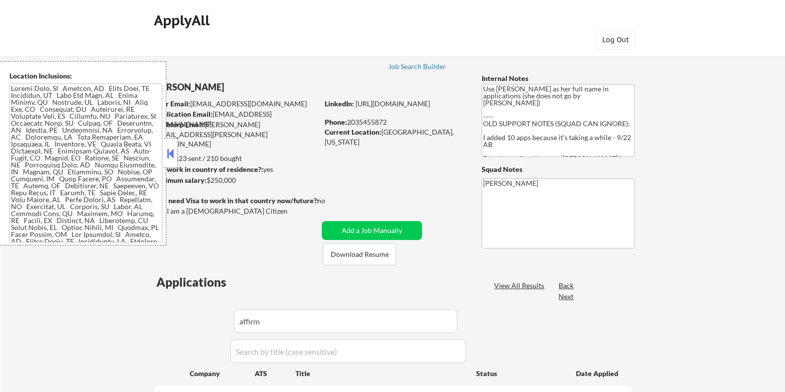
select select ""pending""
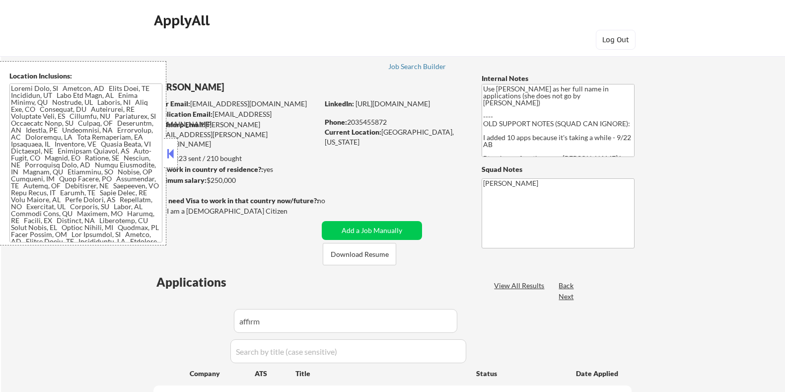
select select ""pending""
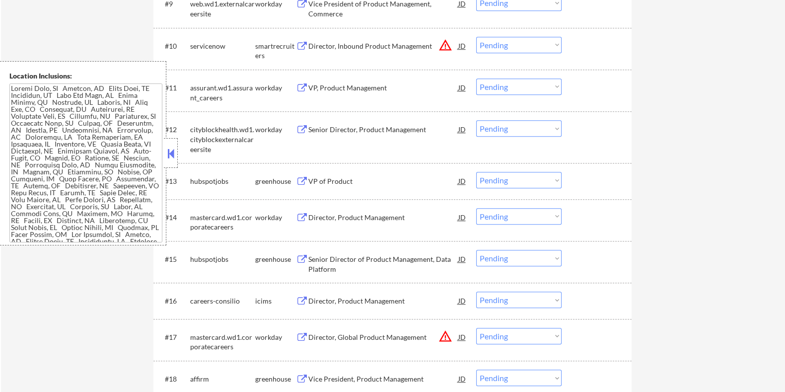
scroll to position [807, 0]
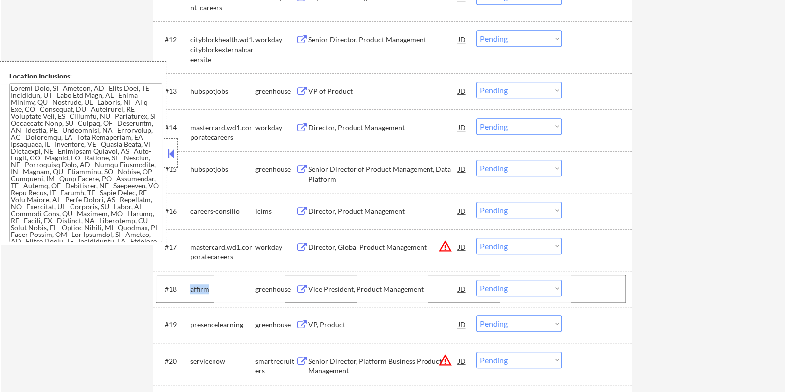
drag, startPoint x: 209, startPoint y: 288, endPoint x: 188, endPoint y: 288, distance: 20.9
click at [188, 288] on div "#18 affirm greenhouse Vice President, Product Management JD Choose an option...…" at bounding box center [390, 288] width 469 height 27
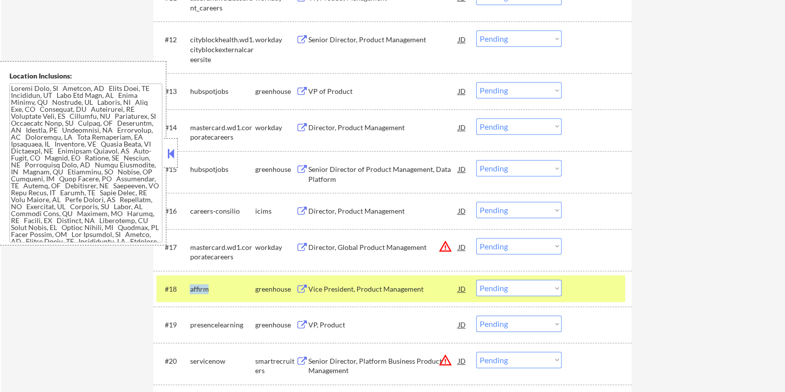
copy div "affirm"
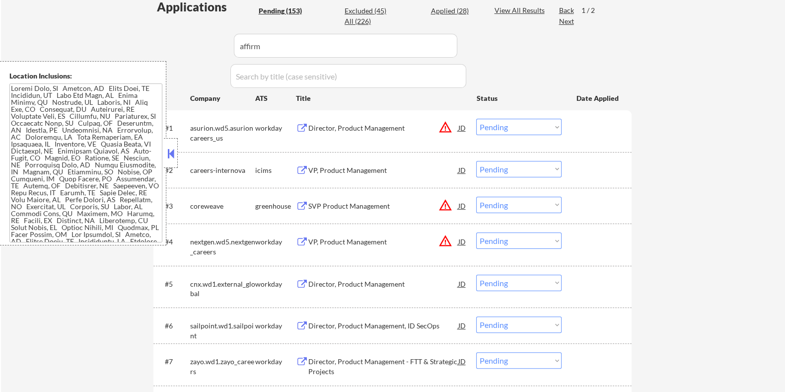
scroll to position [186, 0]
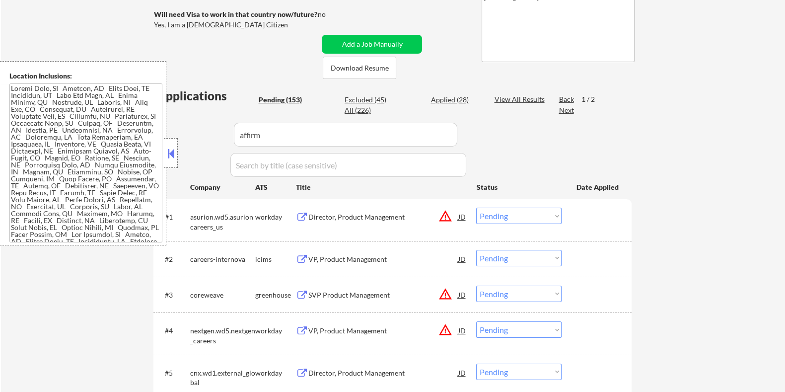
click at [285, 141] on input "input" at bounding box center [346, 135] width 224 height 24
click at [519, 100] on div "View All Results" at bounding box center [520, 99] width 53 height 10
click at [312, 134] on input "input" at bounding box center [346, 135] width 224 height 24
paste input "affirm"
type input "affirm"
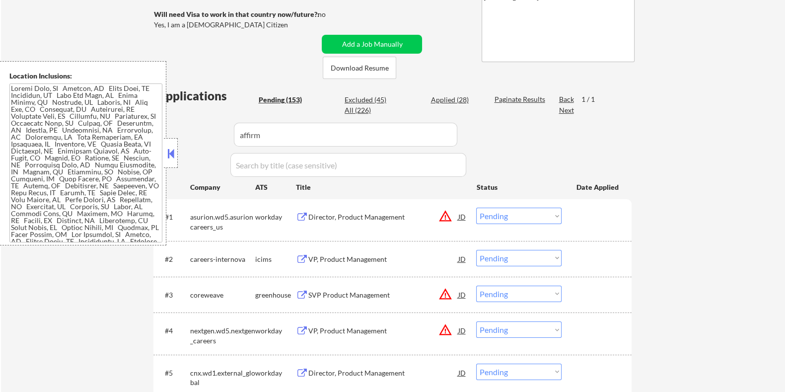
select select ""pending""
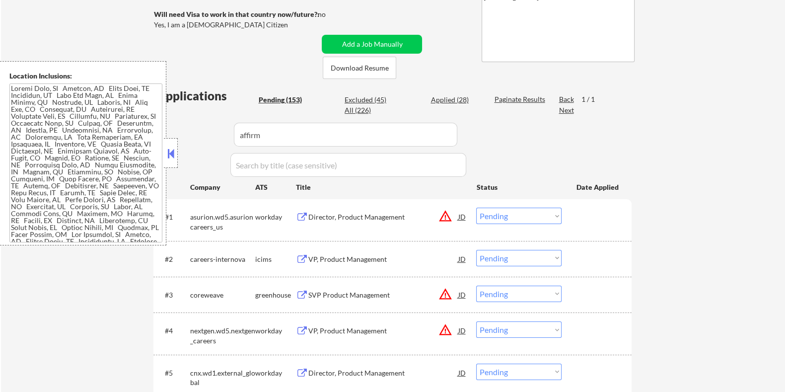
select select ""pending""
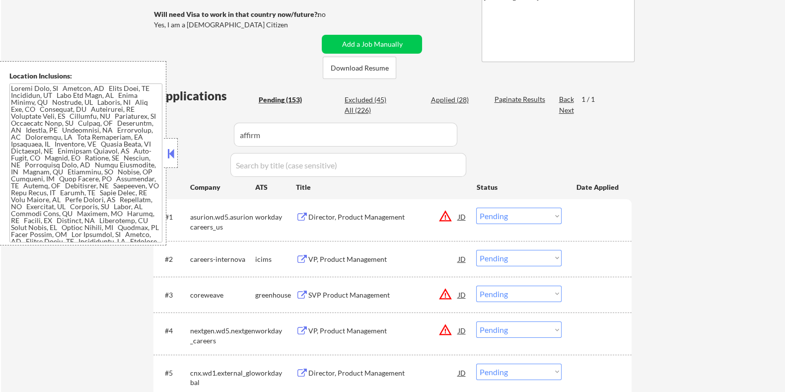
select select ""pending""
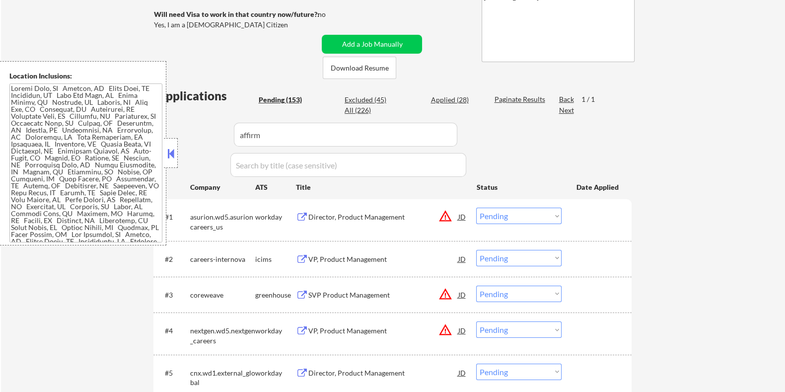
select select ""pending""
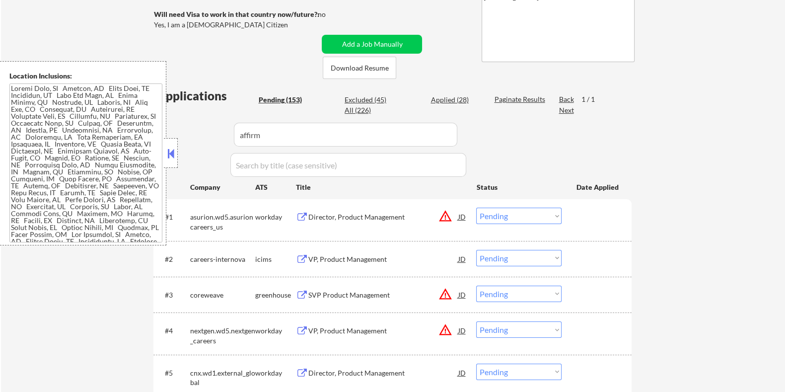
select select ""pending""
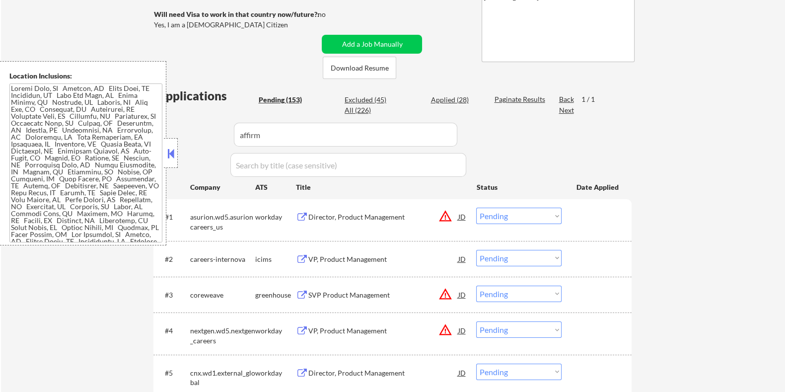
select select ""pending""
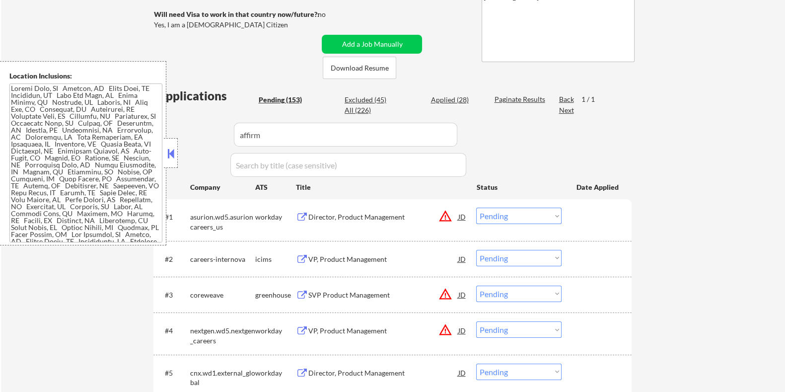
select select ""pending""
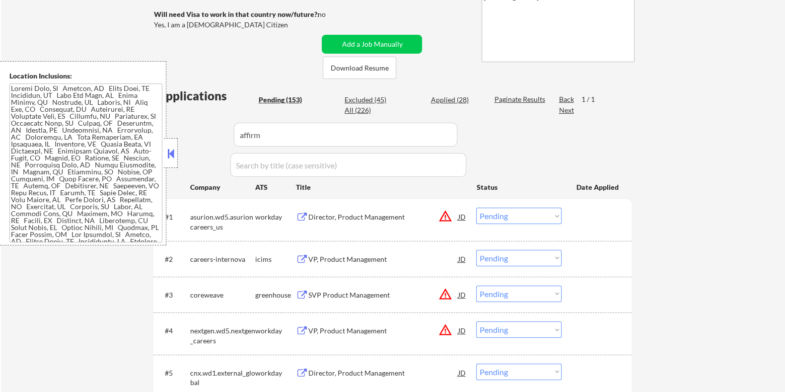
select select ""pending""
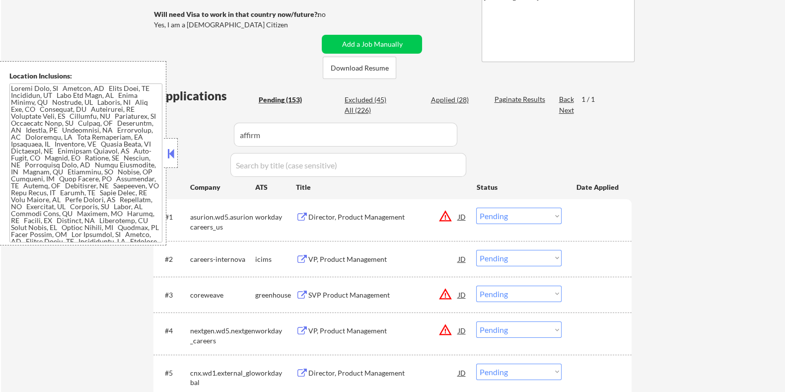
select select ""pending""
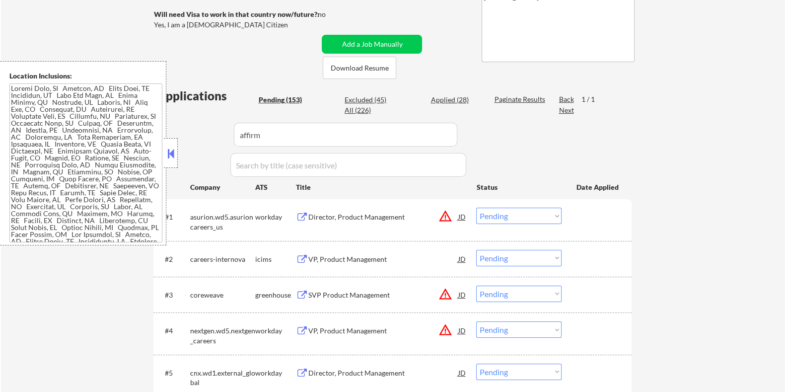
select select ""pending""
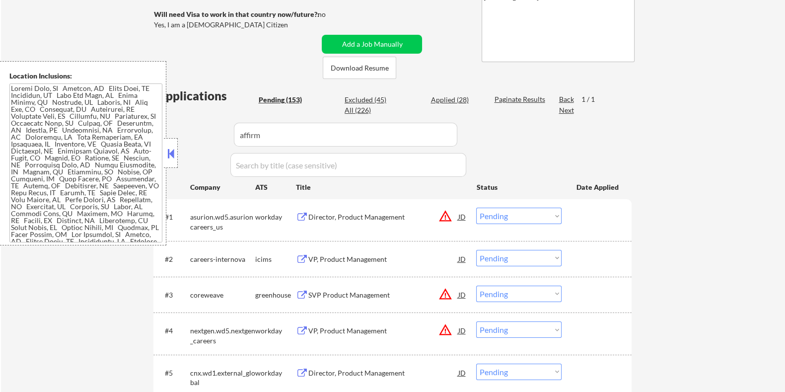
select select ""pending""
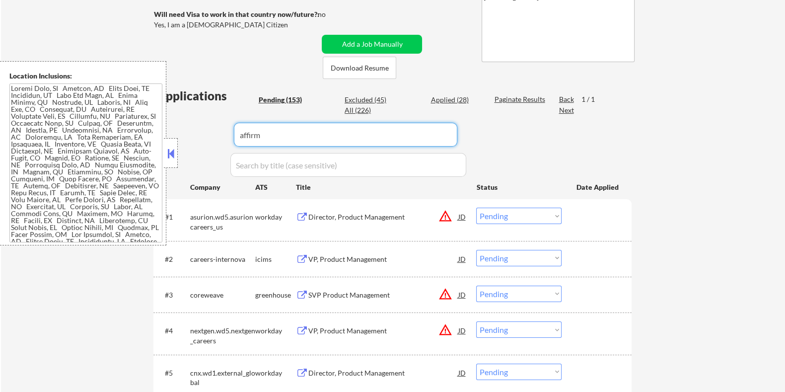
click at [315, 136] on input "input" at bounding box center [346, 135] width 224 height 24
type input "affirm"
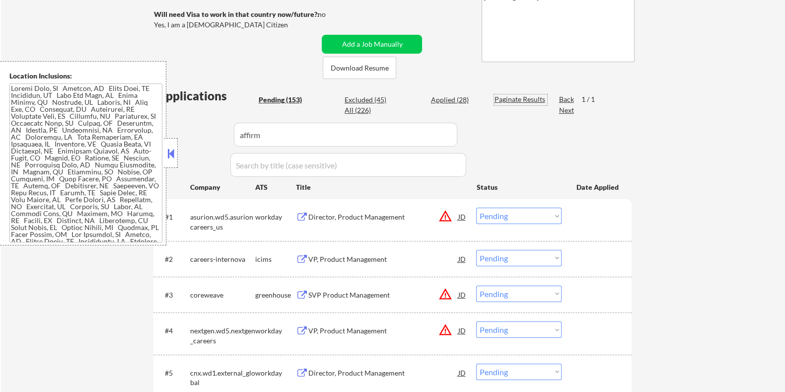
click at [508, 96] on div "Paginate Results" at bounding box center [520, 99] width 53 height 10
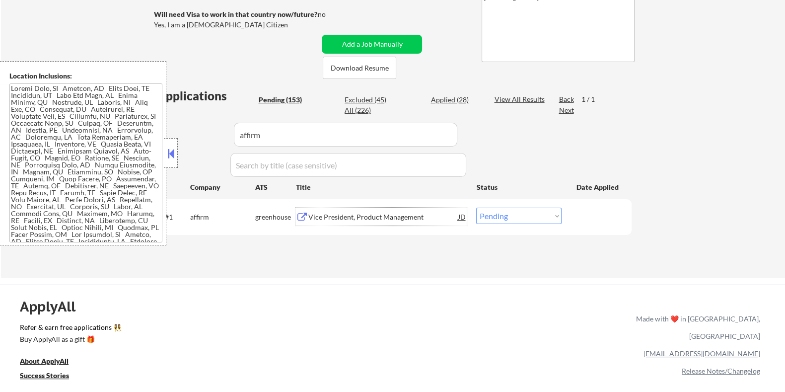
click at [364, 215] on div "Vice President, Product Management" at bounding box center [383, 217] width 150 height 10
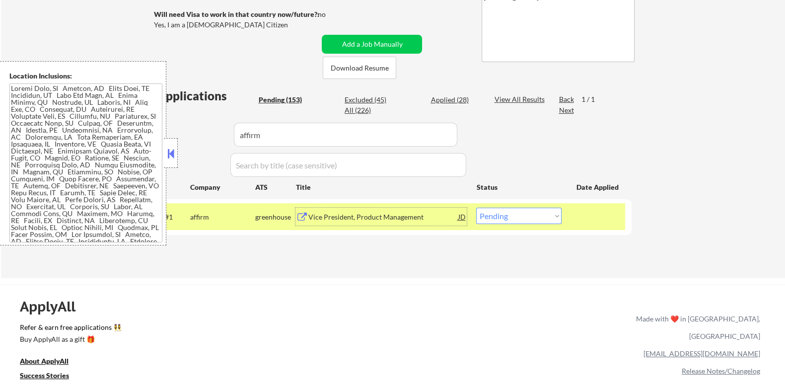
click at [341, 215] on div "Vice President, Product Management" at bounding box center [383, 217] width 150 height 10
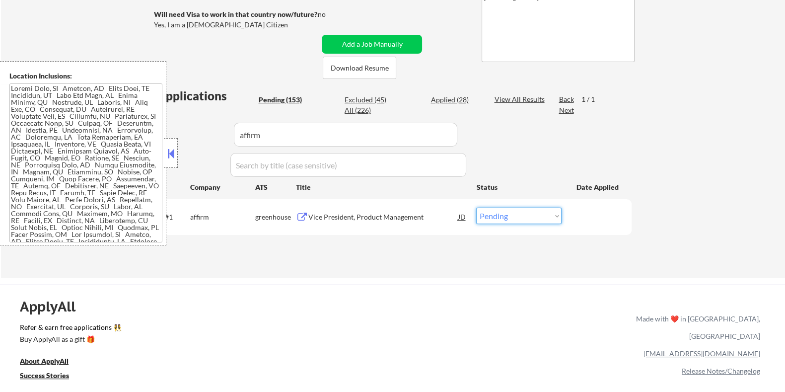
click at [504, 217] on select "Choose an option... Pending Applied Excluded (Questions) Excluded (Expired) Exc…" at bounding box center [518, 216] width 85 height 16
select select ""applied""
click at [476, 208] on select "Choose an option... Pending Applied Excluded (Questions) Excluded (Expired) Exc…" at bounding box center [518, 216] width 85 height 16
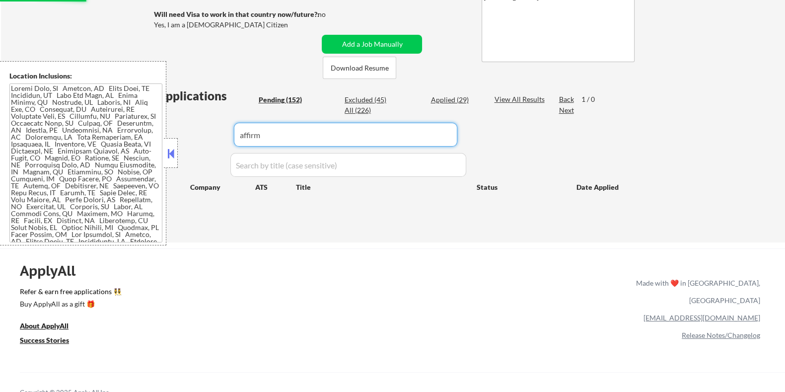
drag, startPoint x: 281, startPoint y: 137, endPoint x: 190, endPoint y: 137, distance: 90.9
click at [190, 137] on div "Applications Pending (152) Excluded (45) Applied (29) All (226) View All Result…" at bounding box center [392, 155] width 478 height 136
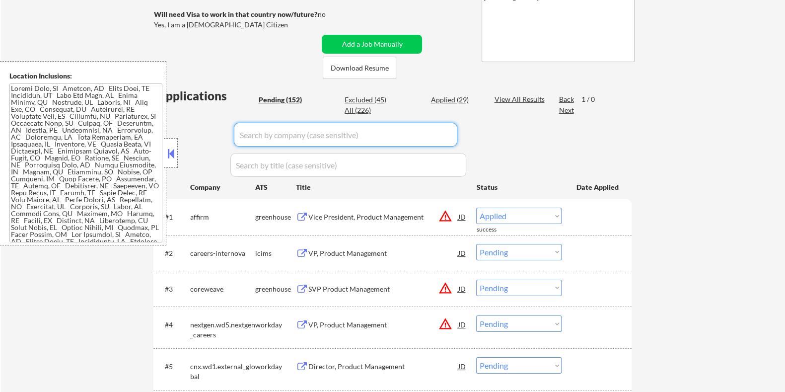
select select ""pending""
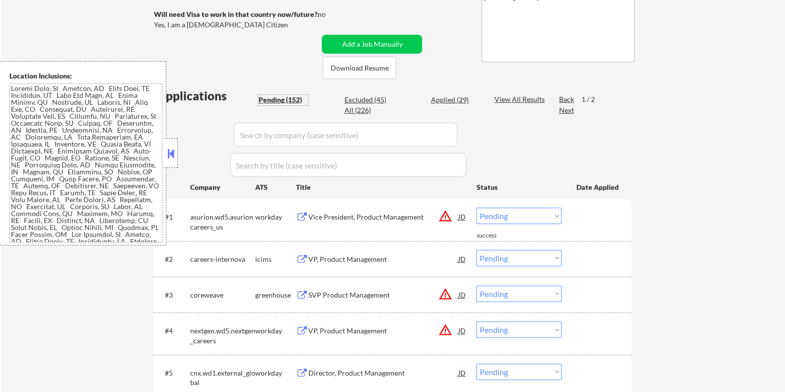
click at [273, 95] on div "Pending (152)" at bounding box center [283, 100] width 50 height 10
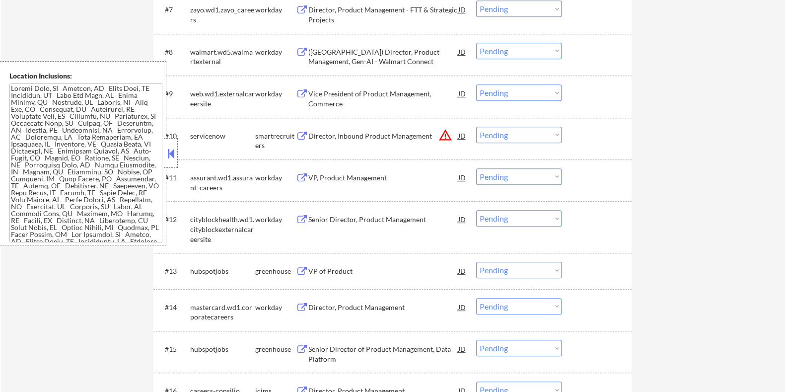
scroll to position [683, 0]
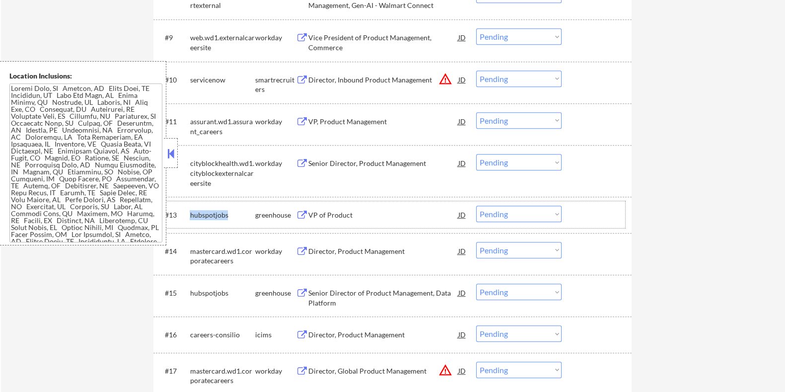
drag, startPoint x: 226, startPoint y: 211, endPoint x: 191, endPoint y: 210, distance: 35.3
click at [191, 210] on div "hubspotjobs" at bounding box center [222, 215] width 65 height 10
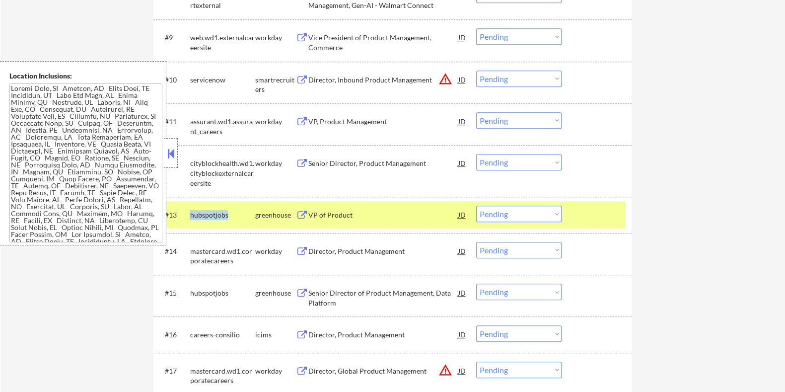
copy div "hubspotjobs"
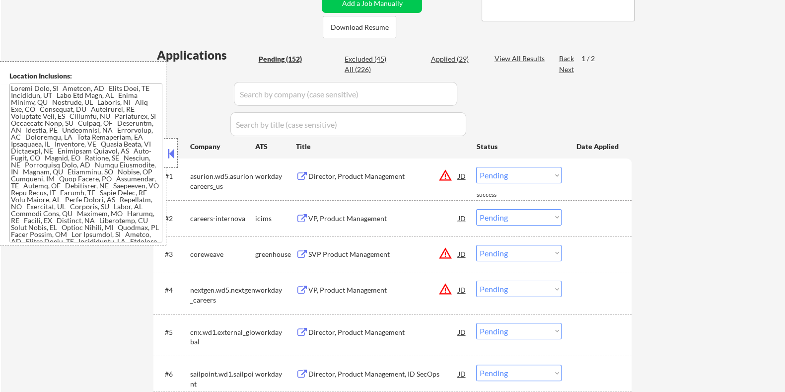
scroll to position [186, 0]
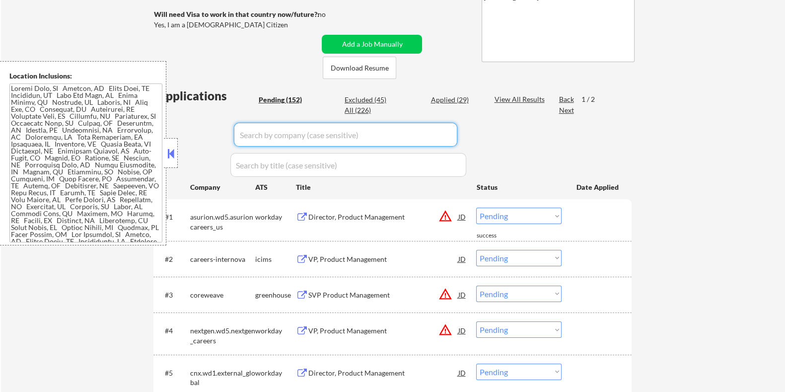
click at [283, 135] on input "input" at bounding box center [346, 135] width 224 height 24
paste input "hubspotjobs"
type input "hubspotjobs"
click at [511, 98] on div "View All Results" at bounding box center [520, 99] width 53 height 10
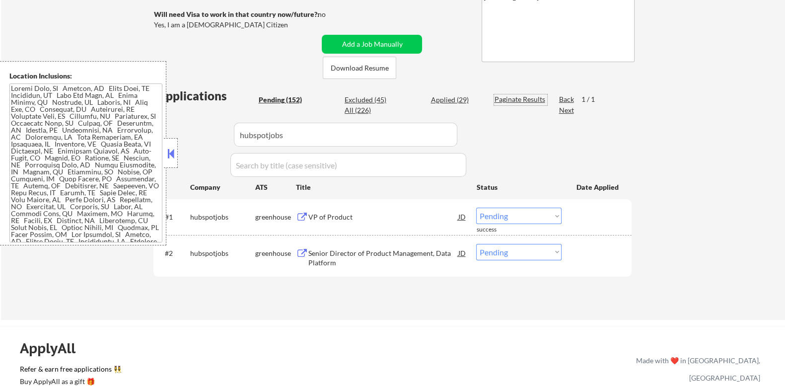
click at [328, 215] on div "VP of Product" at bounding box center [383, 217] width 150 height 10
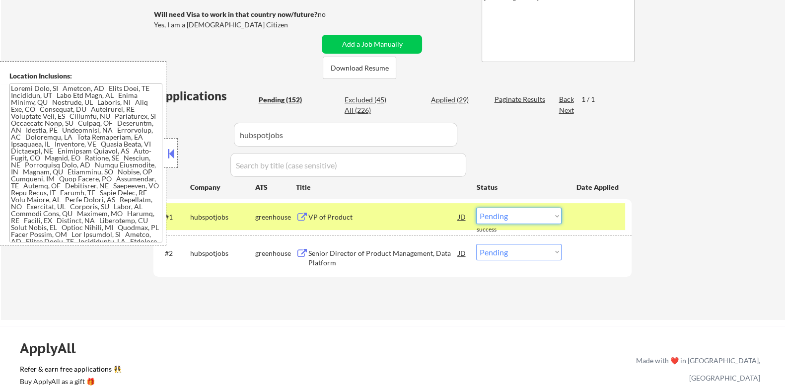
click at [554, 217] on select "Choose an option... Pending Applied Excluded (Questions) Excluded (Expired) Exc…" at bounding box center [518, 216] width 85 height 16
click at [476, 208] on select "Choose an option... Pending Applied Excluded (Questions) Excluded (Expired) Exc…" at bounding box center [518, 216] width 85 height 16
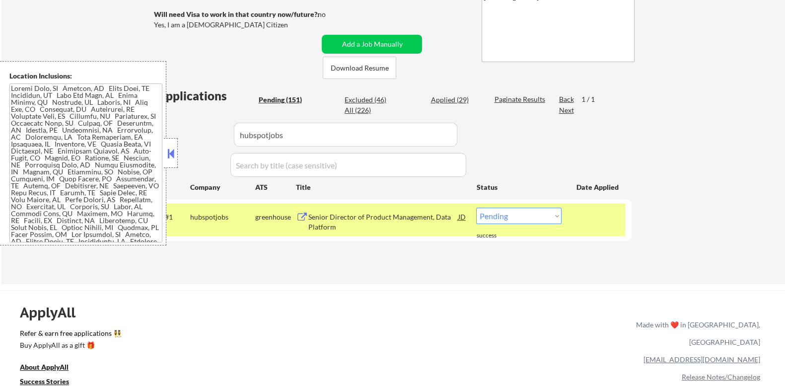
click at [359, 219] on div "Senior Director of Product Management, Data Platform" at bounding box center [383, 221] width 150 height 19
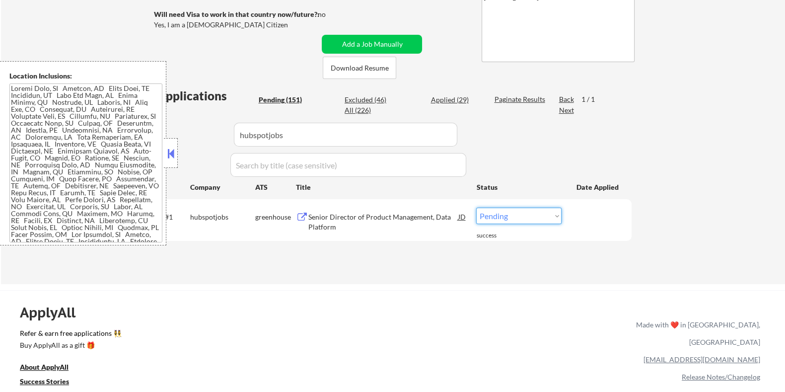
click at [531, 212] on select "Choose an option... Pending Applied Excluded (Questions) Excluded (Expired) Exc…" at bounding box center [518, 216] width 85 height 16
select select ""excluded""
click at [476, 208] on select "Choose an option... Pending Applied Excluded (Questions) Excluded (Expired) Exc…" at bounding box center [518, 216] width 85 height 16
select select ""excluded""
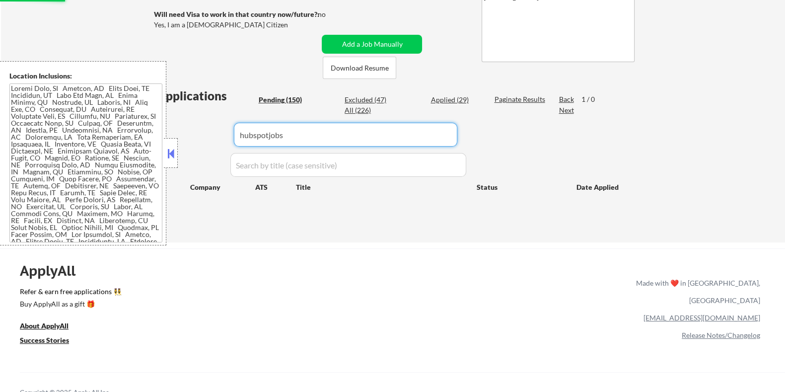
drag, startPoint x: 309, startPoint y: 130, endPoint x: 207, endPoint y: 137, distance: 102.6
click at [207, 137] on div "Applications Pending (150) Excluded (47) Applied (29) All (226) Paginate Result…" at bounding box center [392, 155] width 478 height 136
select select ""pending""
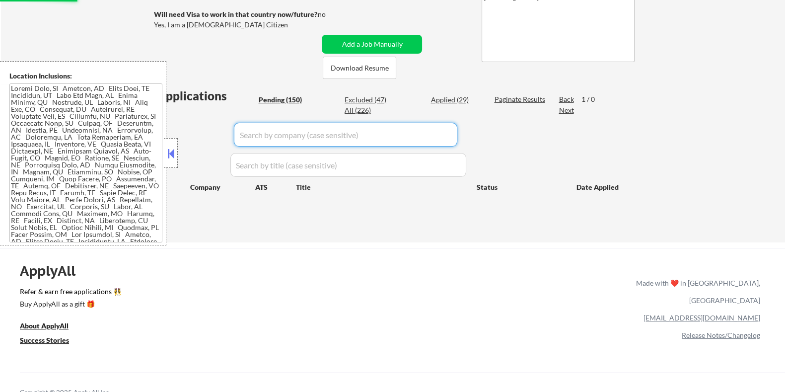
select select ""pending""
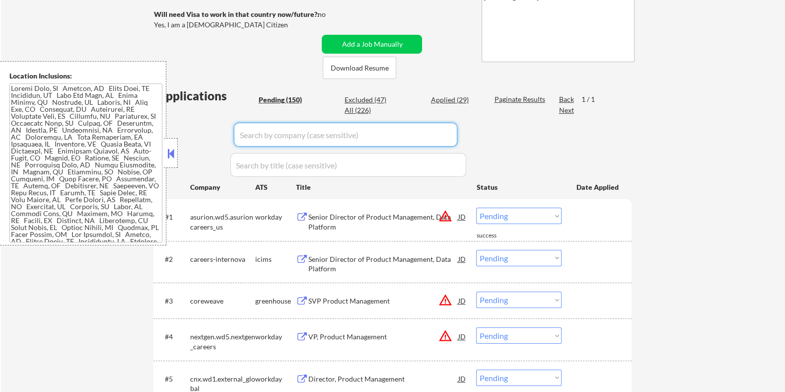
click at [281, 98] on div "Pending (150)" at bounding box center [283, 100] width 50 height 10
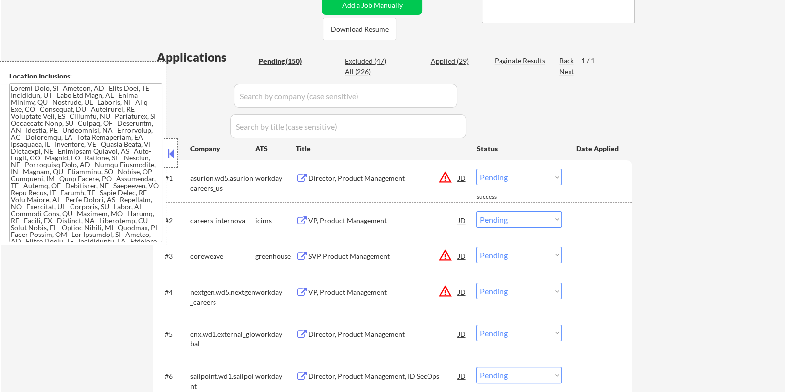
scroll to position [124, 0]
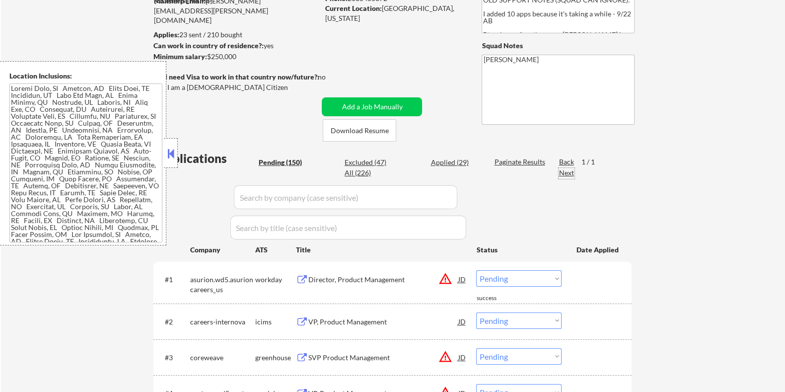
click at [561, 172] on div "Next" at bounding box center [567, 173] width 16 height 10
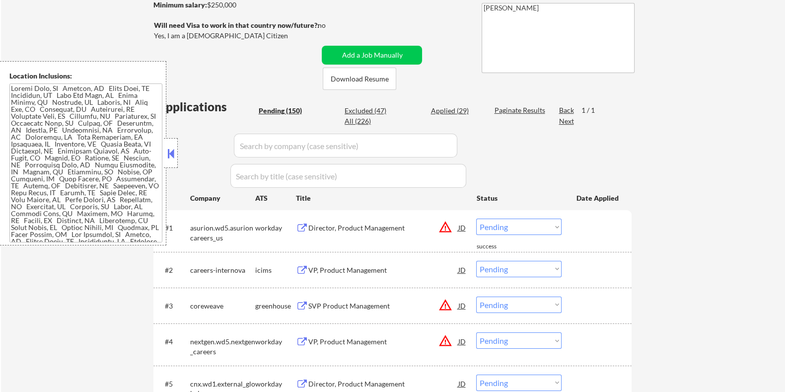
scroll to position [186, 0]
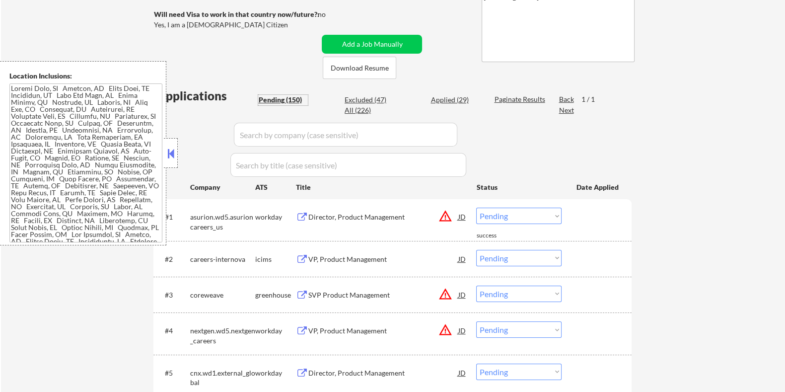
click at [270, 95] on div "Pending (150)" at bounding box center [283, 100] width 50 height 10
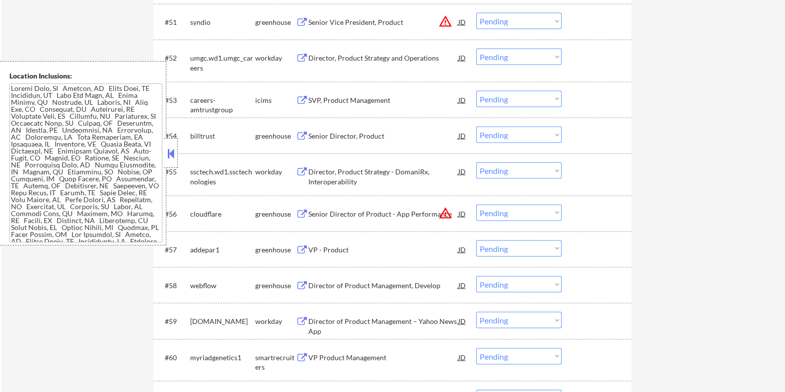
scroll to position [2235, 0]
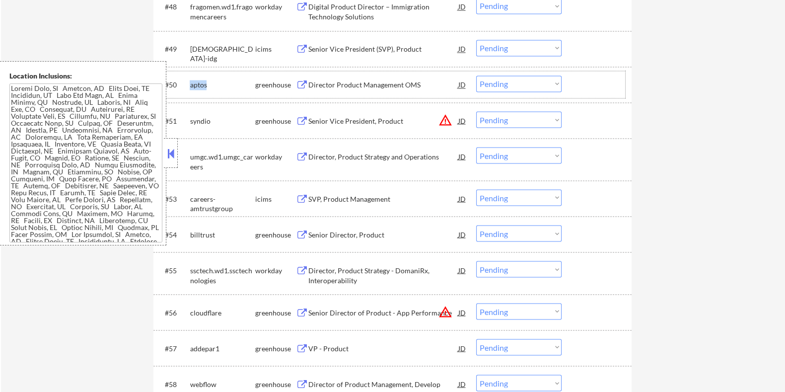
drag, startPoint x: 206, startPoint y: 83, endPoint x: 189, endPoint y: 80, distance: 17.6
click at [189, 80] on div "#50 aptos greenhouse Director Product Management OMS JD Choose an option... Pen…" at bounding box center [390, 84] width 469 height 27
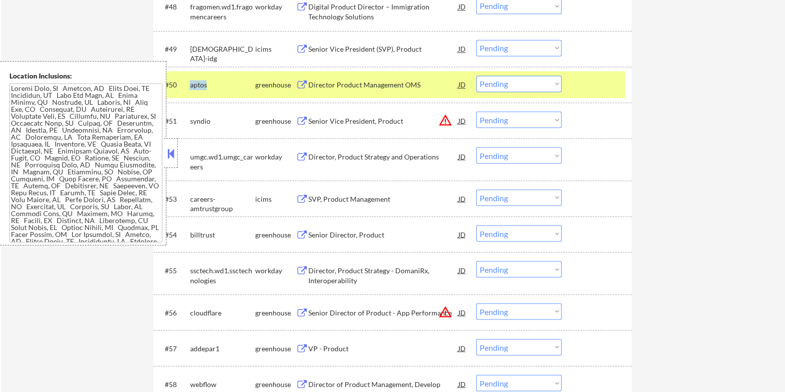
copy div "aptos"
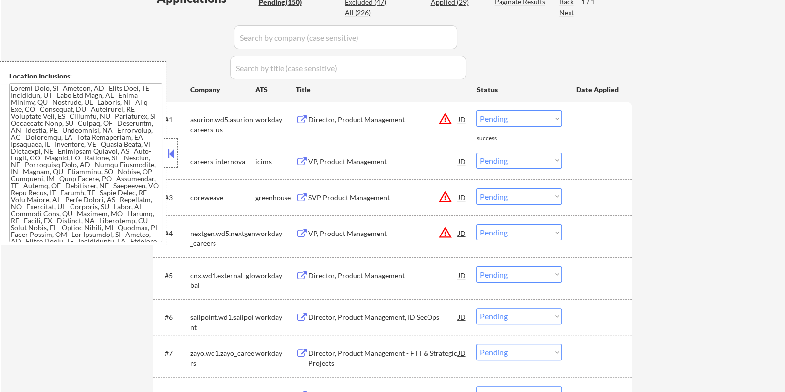
scroll to position [186, 0]
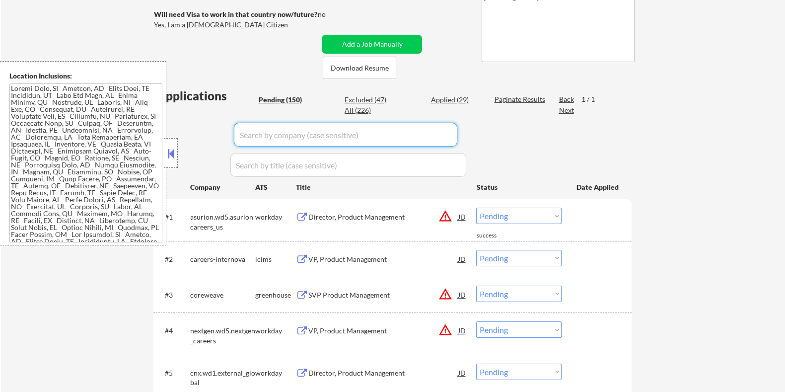
click at [276, 133] on input "input" at bounding box center [346, 135] width 224 height 24
paste input "aptos"
type input "aptos"
click at [511, 98] on div "Paginate Results" at bounding box center [520, 99] width 53 height 10
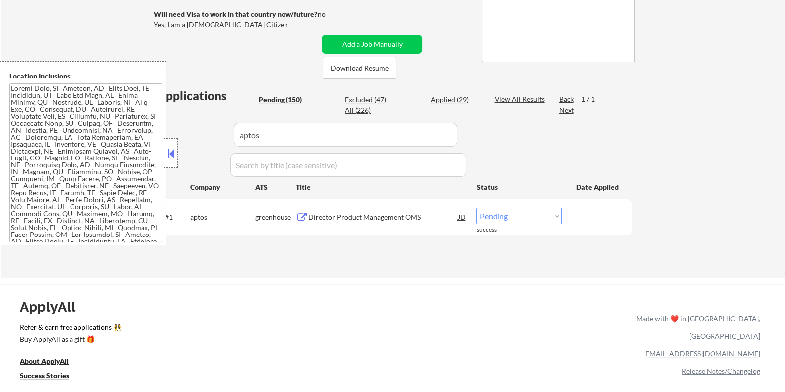
click at [358, 215] on div "Director Product Management OMS" at bounding box center [383, 217] width 150 height 10
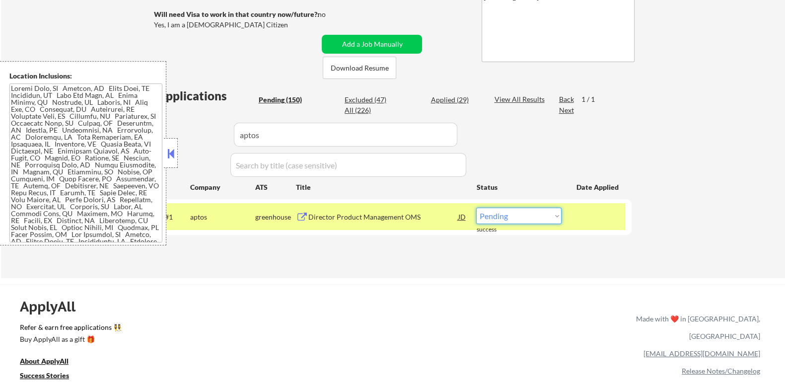
click at [503, 217] on select "Choose an option... Pending Applied Excluded (Questions) Excluded (Expired) Exc…" at bounding box center [518, 216] width 85 height 16
select select ""applied""
click at [476, 208] on select "Choose an option... Pending Applied Excluded (Questions) Excluded (Expired) Exc…" at bounding box center [518, 216] width 85 height 16
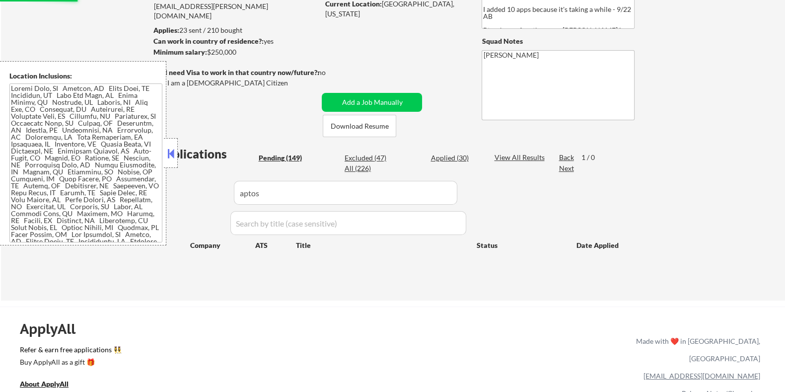
scroll to position [124, 0]
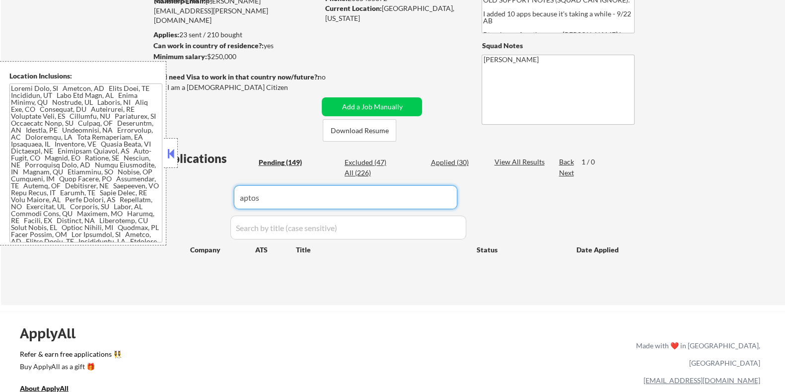
drag, startPoint x: 283, startPoint y: 201, endPoint x: 148, endPoint y: 204, distance: 135.1
click at [149, 204] on body "← Return to /applysquad Mailslurp Inbox Job Search Builder [PERSON_NAME] User E…" at bounding box center [392, 72] width 785 height 392
select select ""pending""
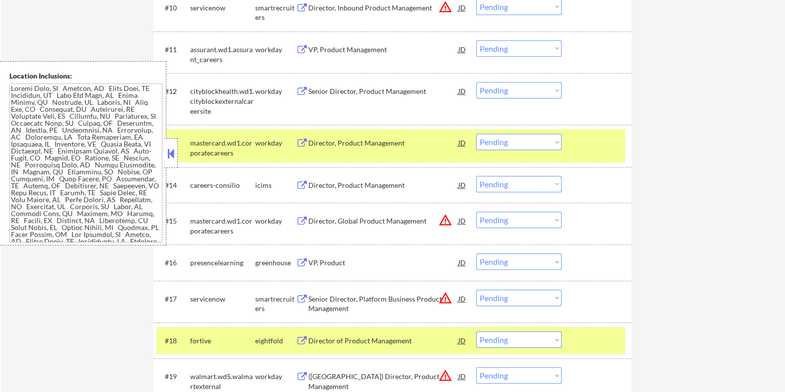
scroll to position [807, 0]
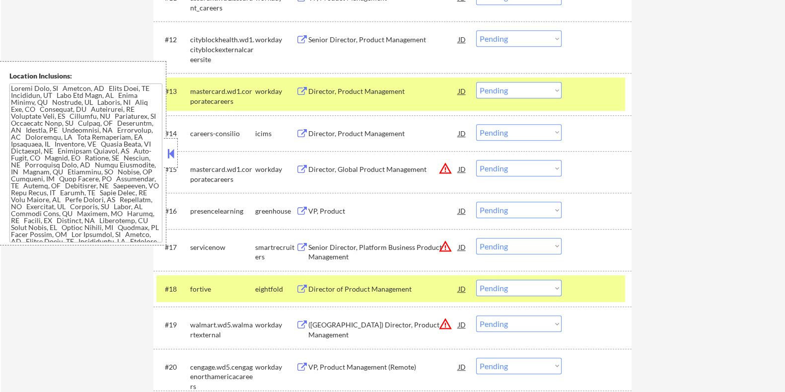
click at [301, 207] on button at bounding box center [302, 211] width 12 height 9
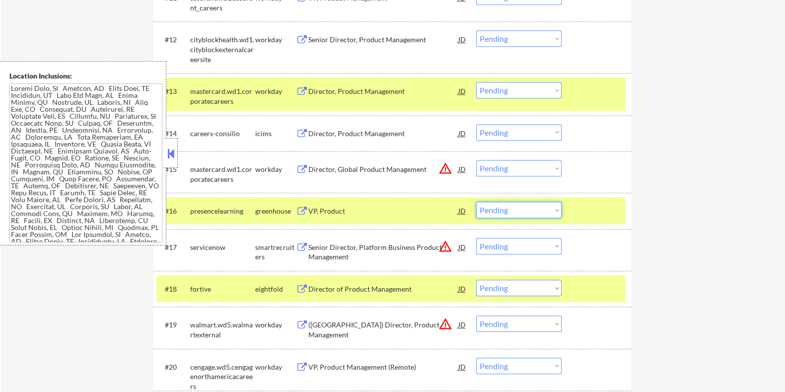
click at [507, 209] on select "Choose an option... Pending Applied Excluded (Questions) Excluded (Expired) Exc…" at bounding box center [518, 210] width 85 height 16
click at [476, 202] on select "Choose an option... Pending Applied Excluded (Questions) Excluded (Expired) Exc…" at bounding box center [518, 210] width 85 height 16
select select ""pending""
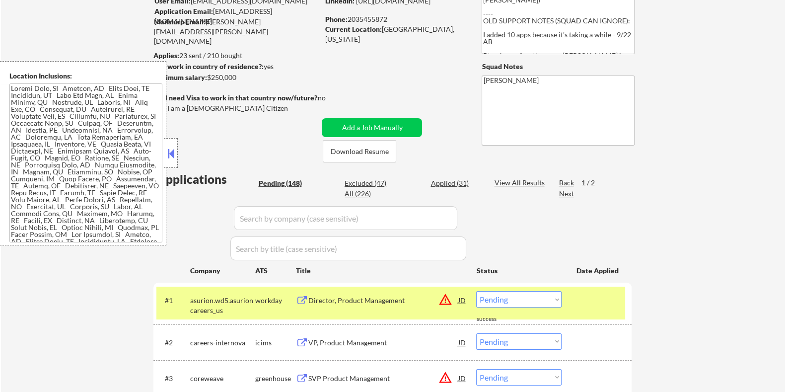
scroll to position [41, 0]
